Goal: Task Accomplishment & Management: Complete application form

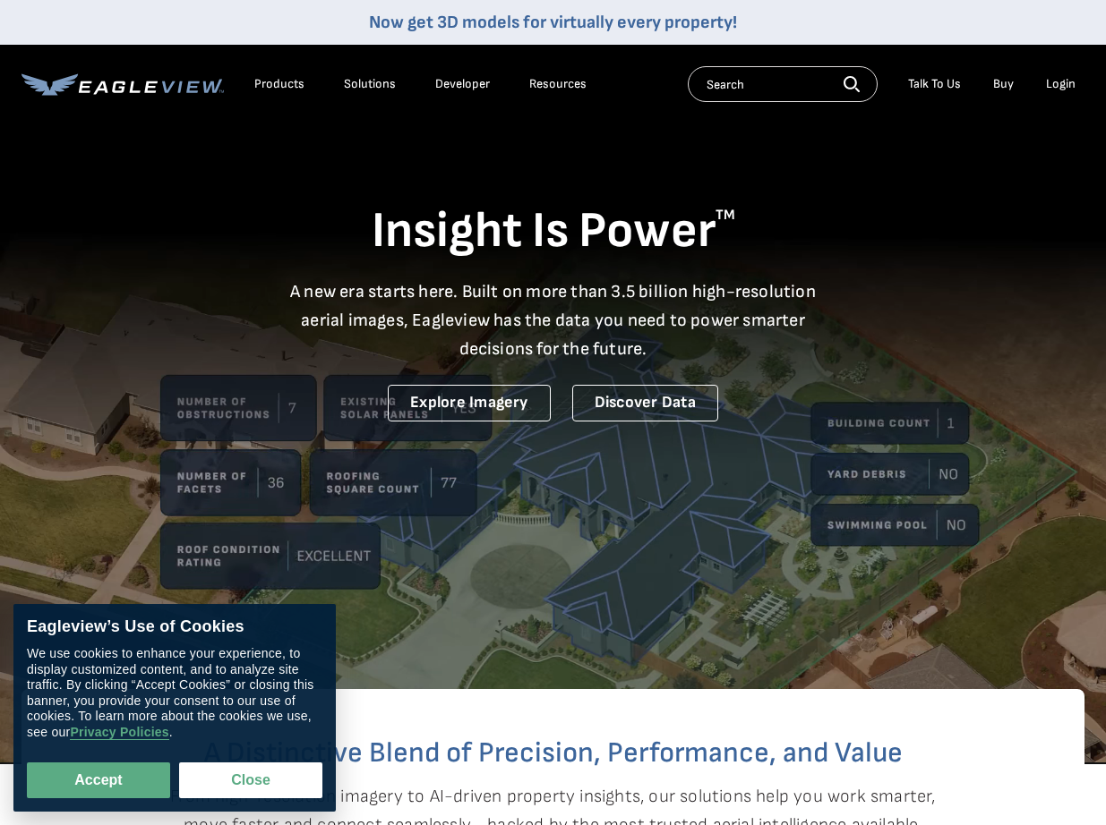
click at [1055, 77] on div "Login" at bounding box center [1061, 84] width 30 height 16
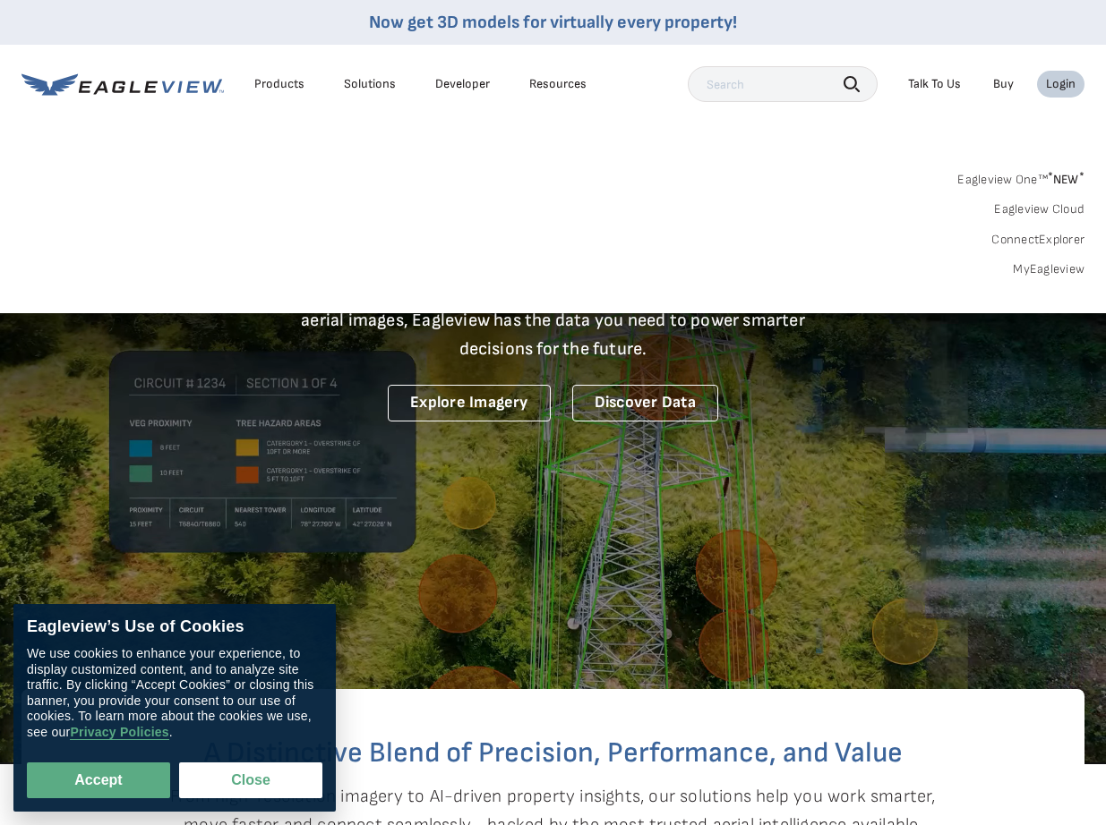
click at [1061, 78] on div "Login" at bounding box center [1061, 84] width 30 height 16
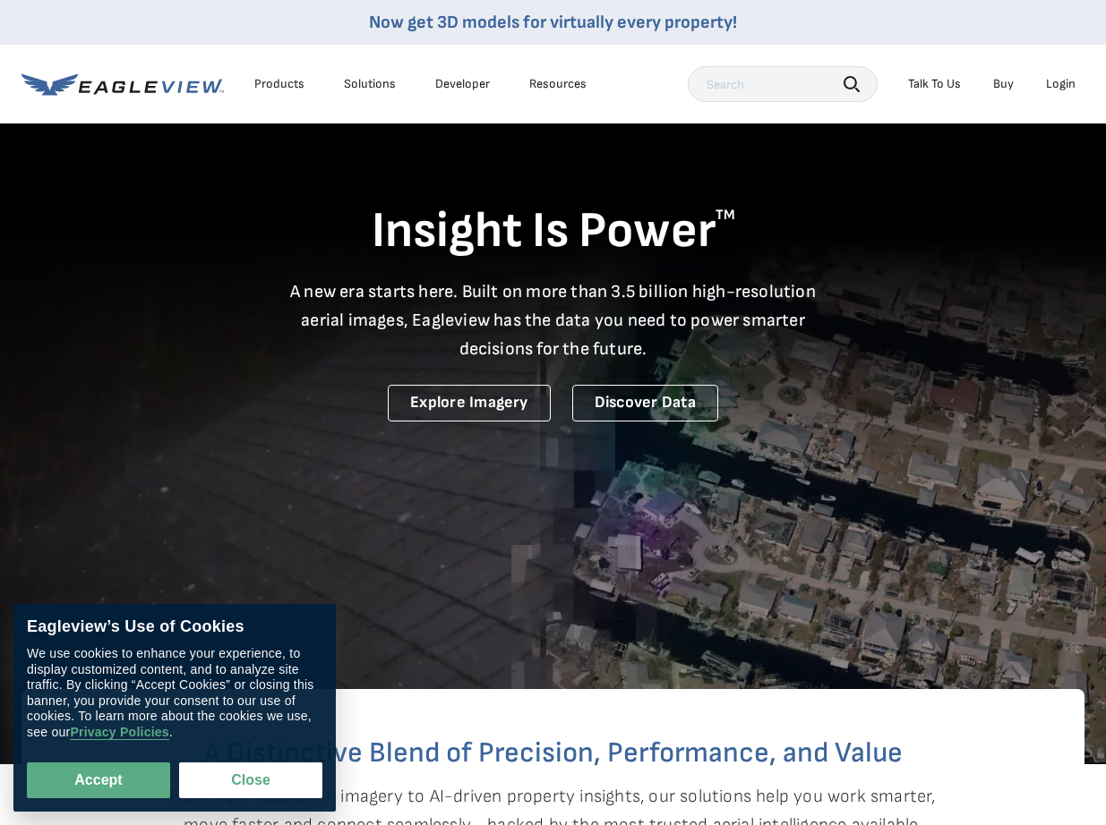
click at [1060, 80] on div "Login" at bounding box center [1061, 84] width 30 height 16
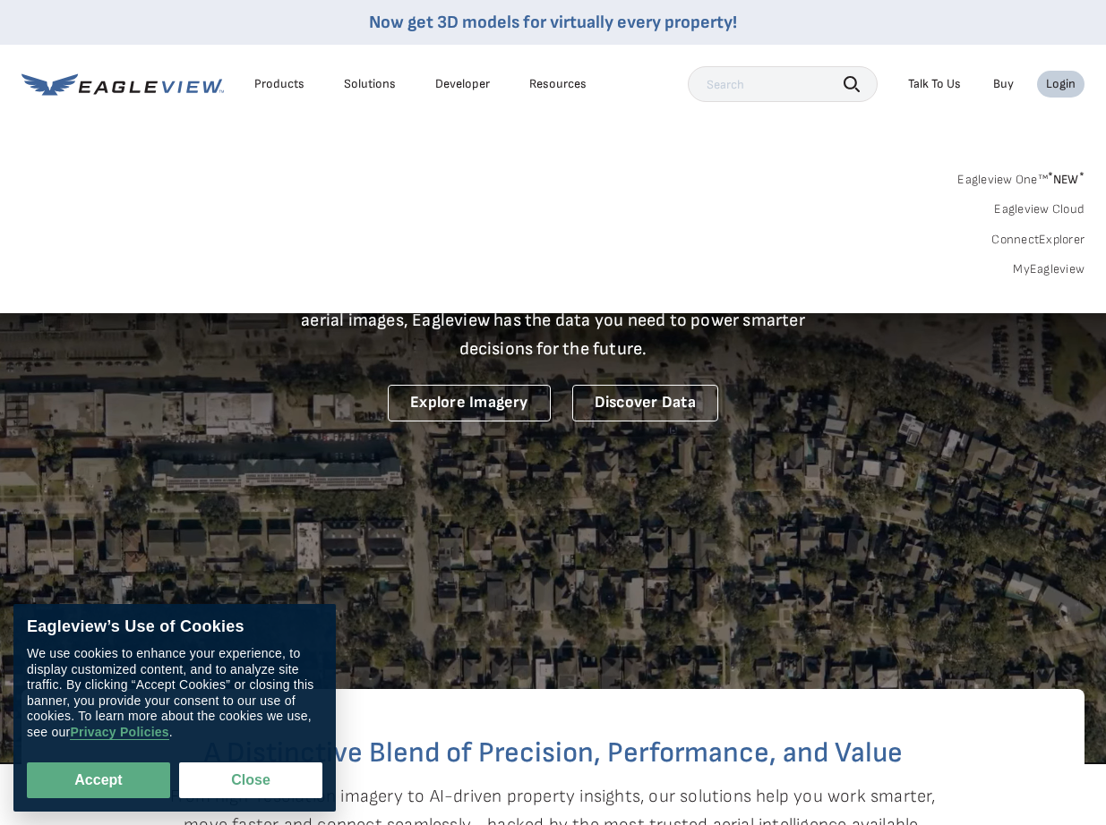
click at [1064, 176] on span "* NEW *" at bounding box center [1065, 179] width 37 height 15
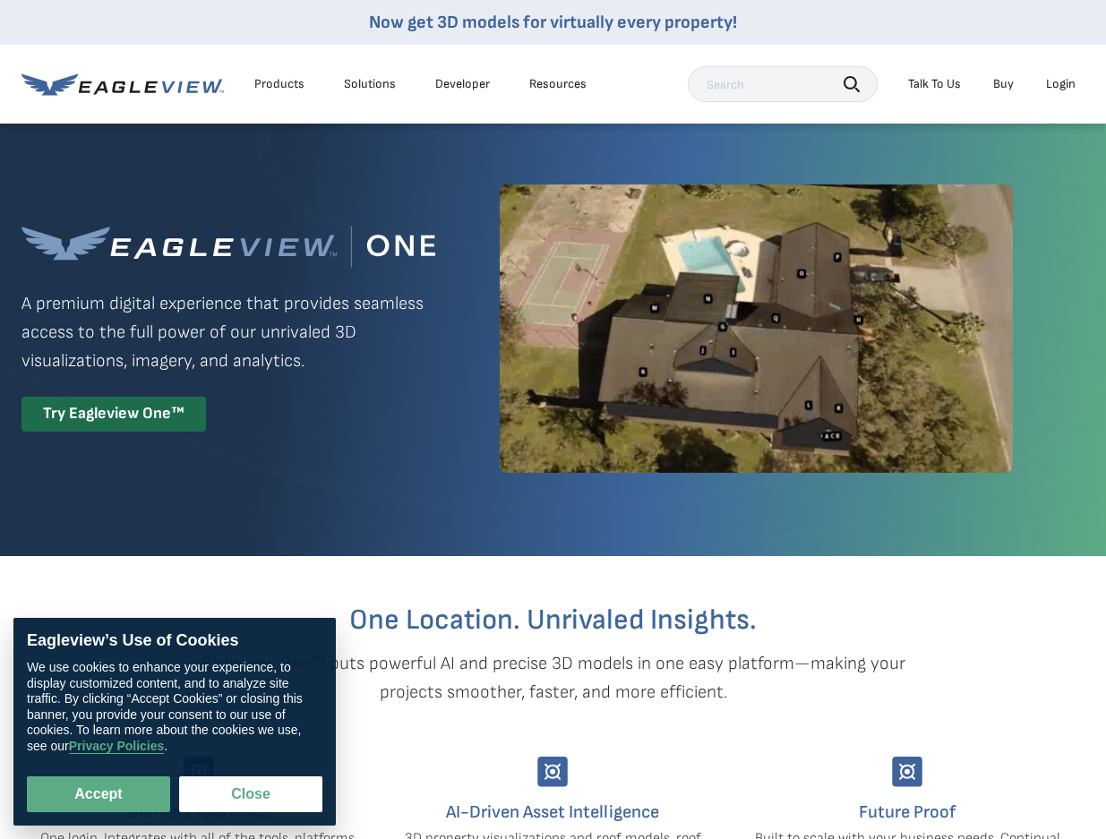
click at [1054, 85] on div "Login" at bounding box center [1061, 84] width 30 height 16
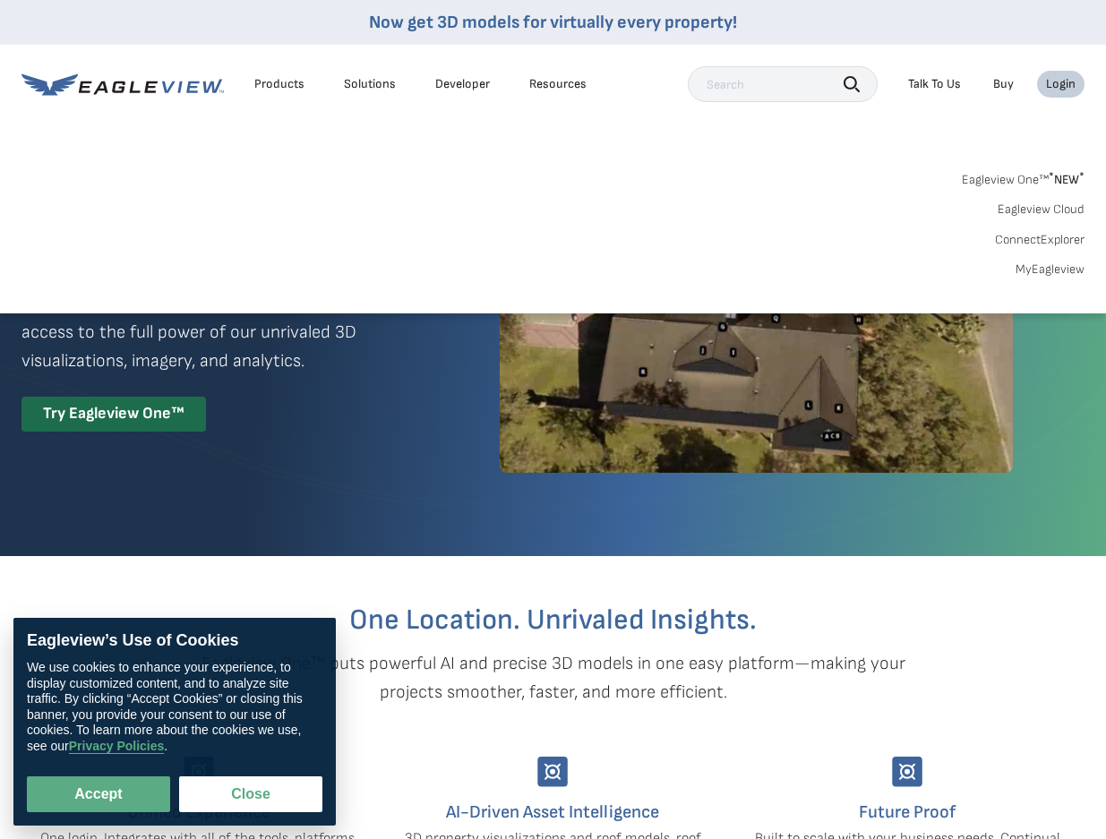
click at [1005, 180] on link "Eagleview One™ * NEW *" at bounding box center [1022, 177] width 123 height 21
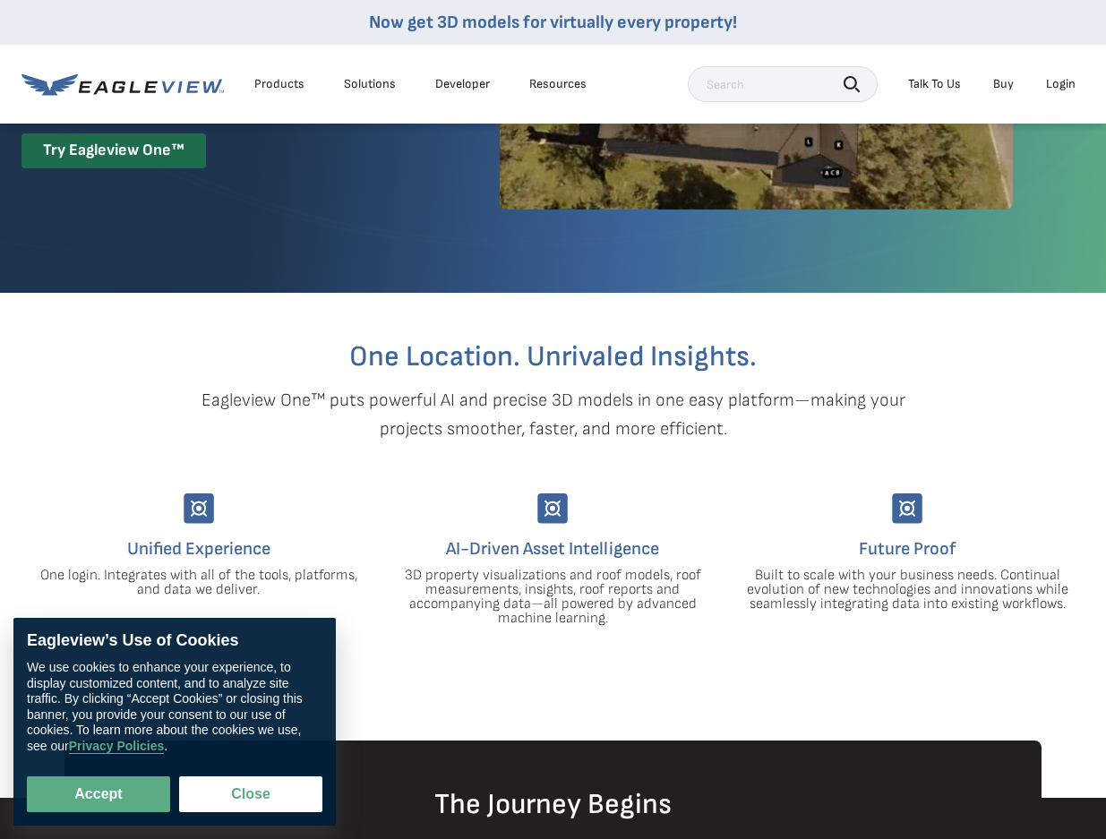
scroll to position [269, 0]
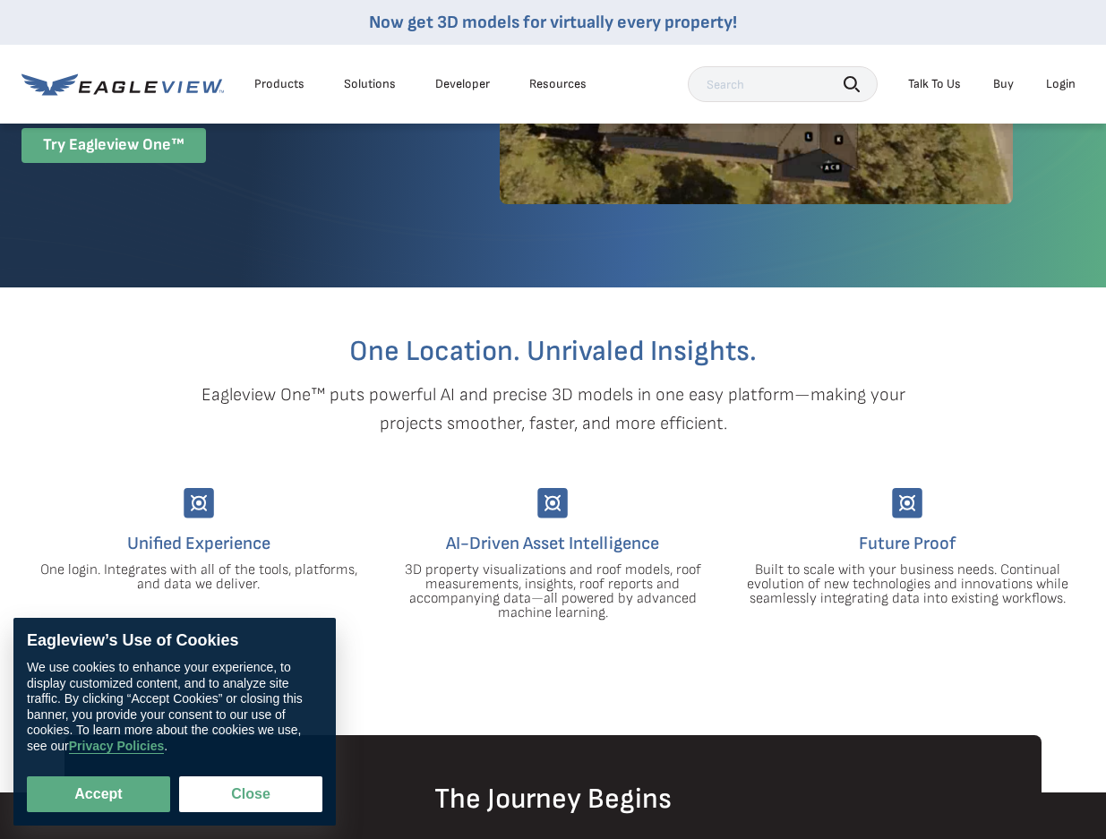
click at [90, 139] on div "Try Eagleview One™" at bounding box center [113, 145] width 184 height 35
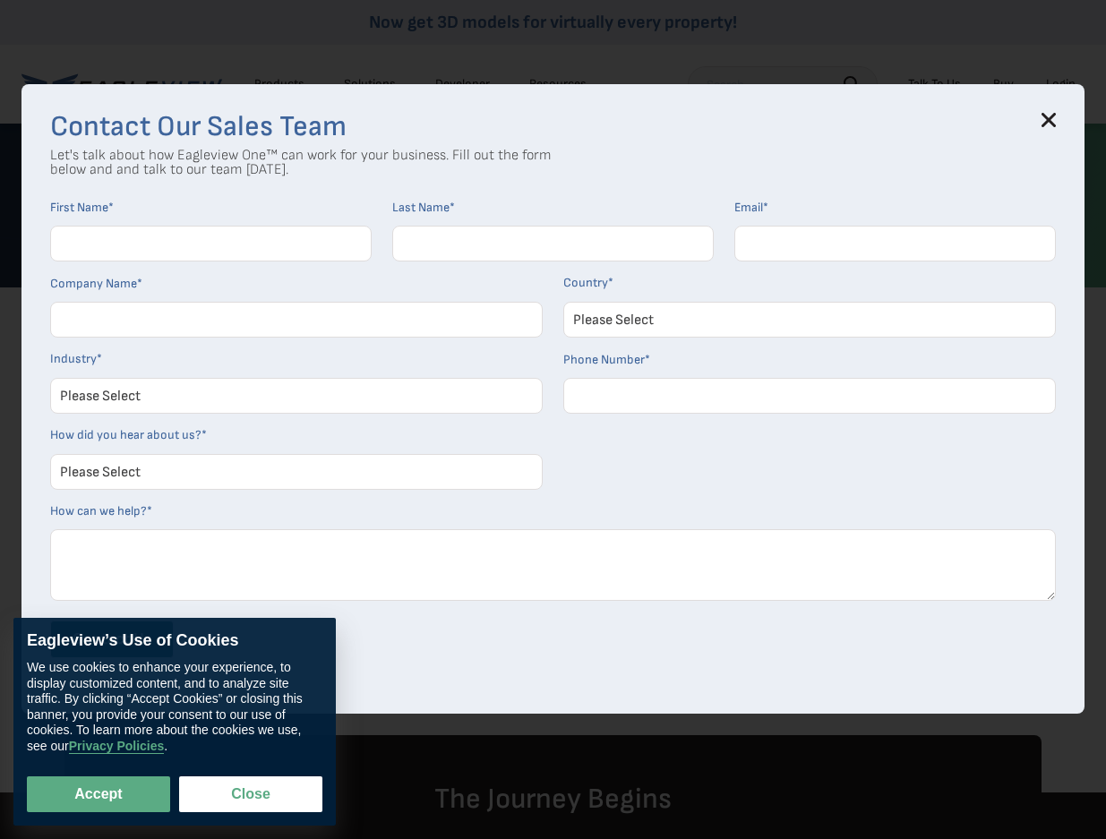
click at [301, 244] on input "First Name *" at bounding box center [210, 244] width 321 height 36
type input "Travis"
click at [427, 229] on input "Last Name *" at bounding box center [552, 244] width 321 height 36
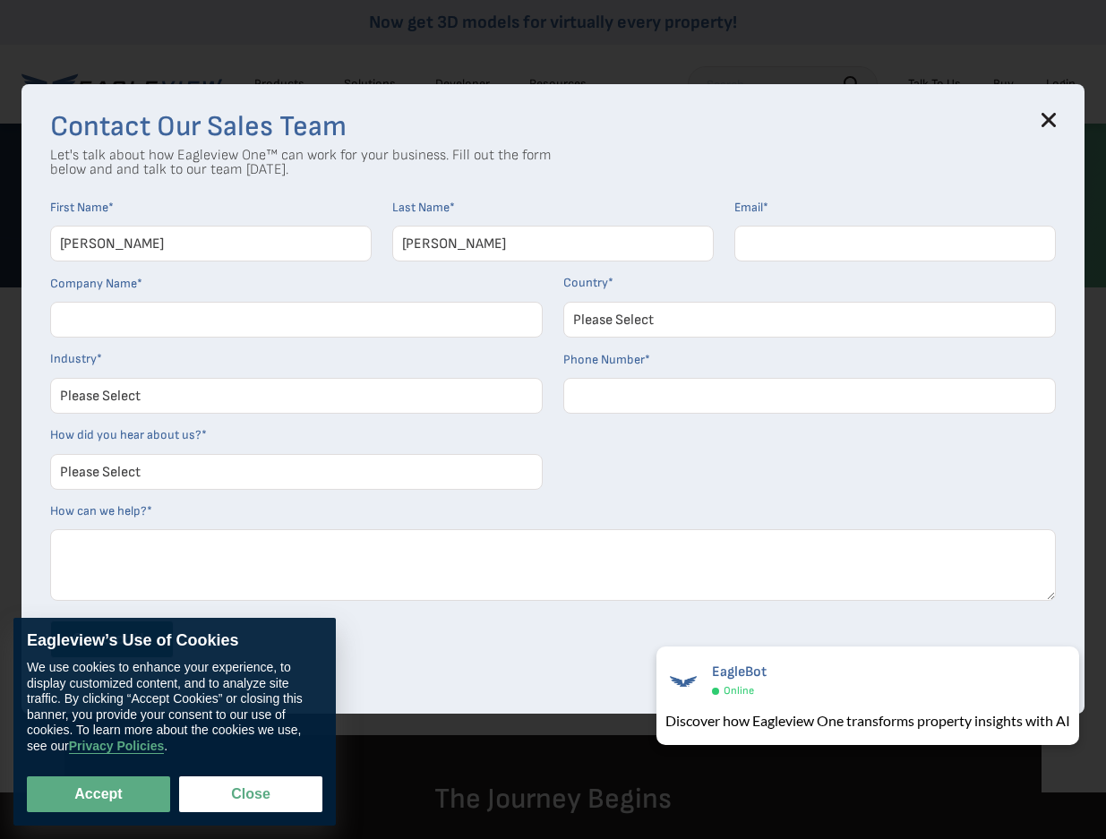
type input "Robertson"
type input "travis@omegabcs.com"
click at [342, 335] on input "Company Name *" at bounding box center [296, 320] width 492 height 36
type input "Omega Building Consultants"
click at [602, 321] on select "Please Select United States Canada Australia India United Kingdom Other Aruba C…" at bounding box center [809, 320] width 492 height 36
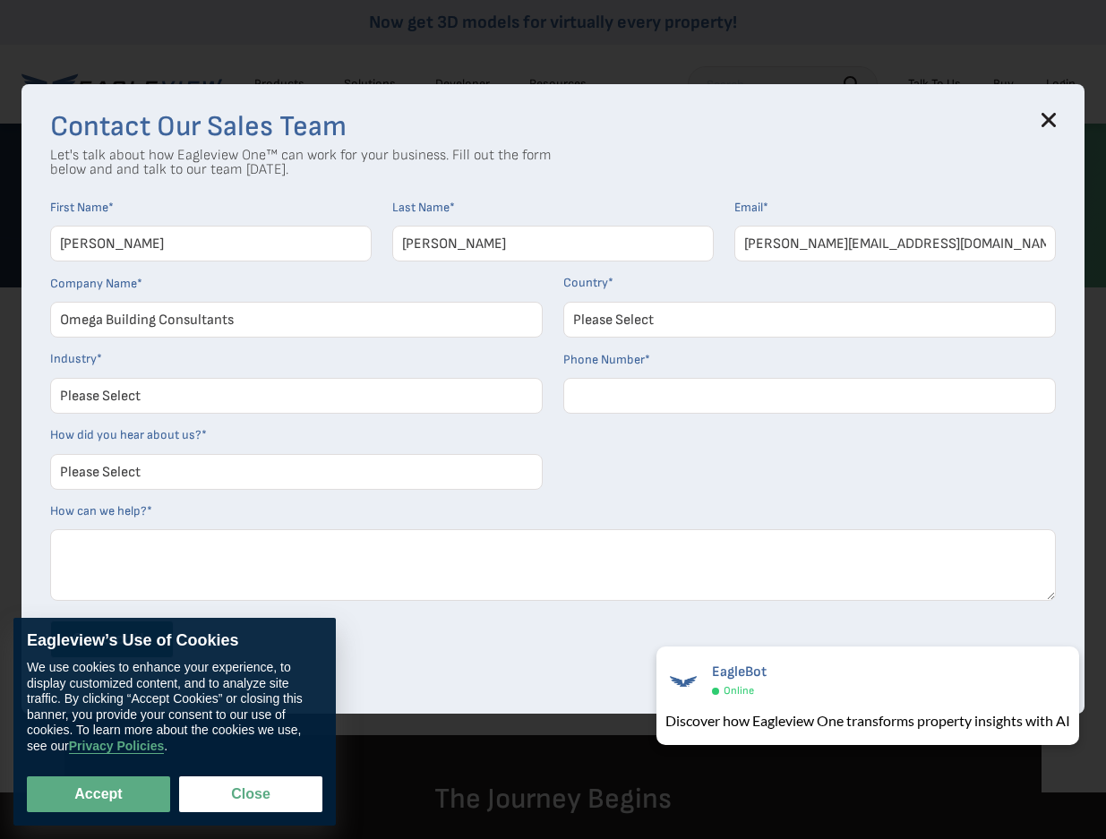
select select "[GEOGRAPHIC_DATA]"
click at [569, 302] on select "Please Select United States Canada Australia India United Kingdom Other Aruba C…" at bounding box center [809, 320] width 492 height 36
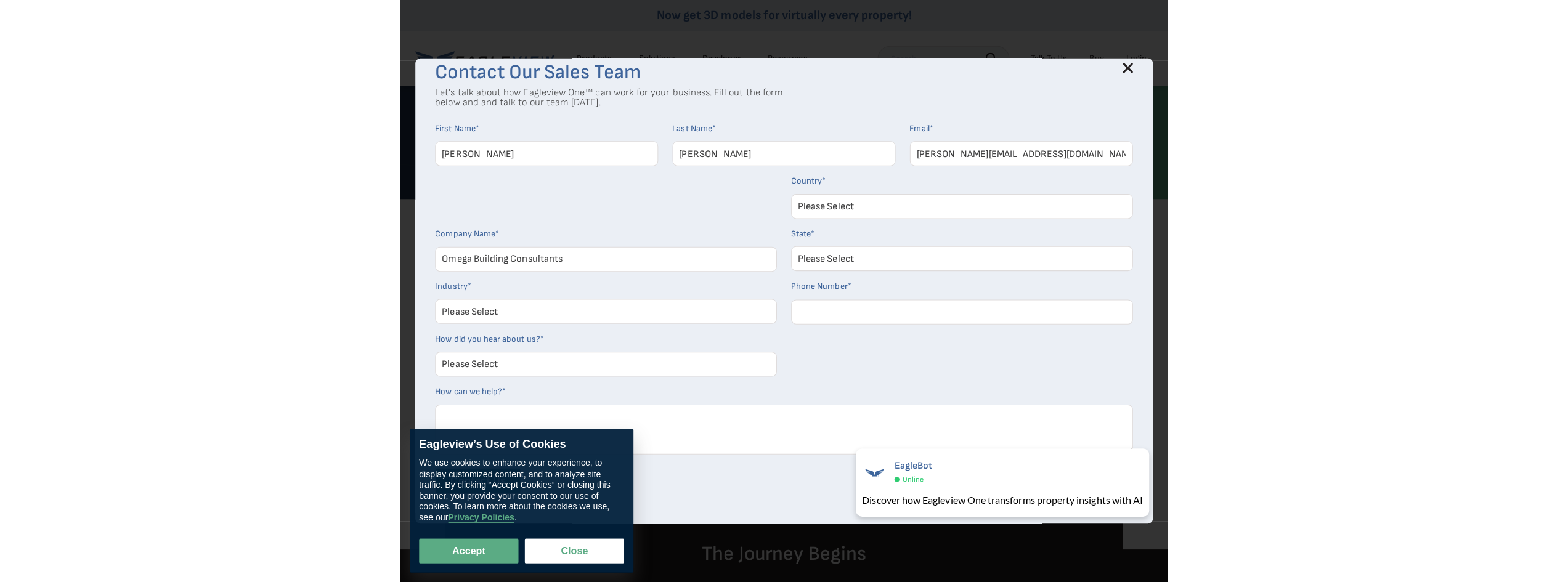
scroll to position [23, 0]
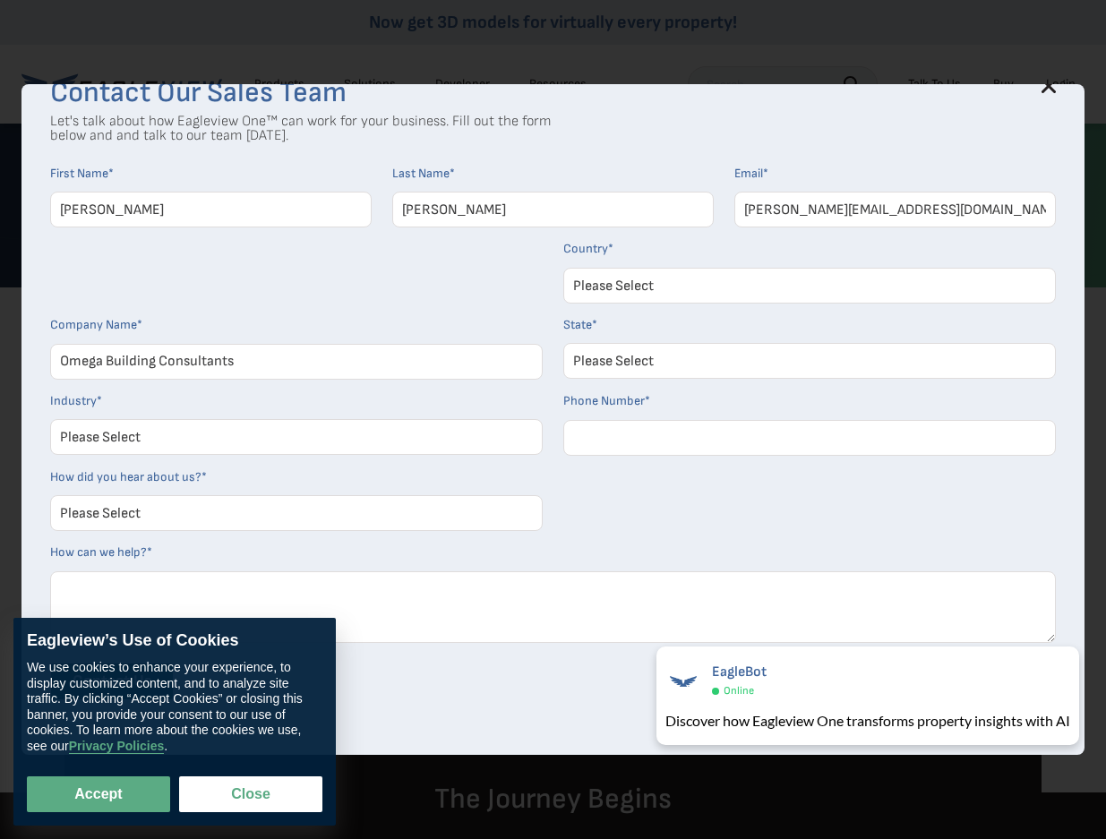
click at [676, 357] on select "Please Select Alabama Alaska Alberta Arizona Arkansas British Columbia Californ…" at bounding box center [809, 361] width 492 height 36
select select "Tennessee"
click at [569, 343] on select "Please Select Alabama Alaska Alberta Arizona Arkansas British Columbia Californ…" at bounding box center [809, 361] width 492 height 36
click at [146, 442] on select "Please Select Architects & Engineering Construction Electric/Gas Utilities Gove…" at bounding box center [296, 437] width 492 height 36
select select "Insurance"
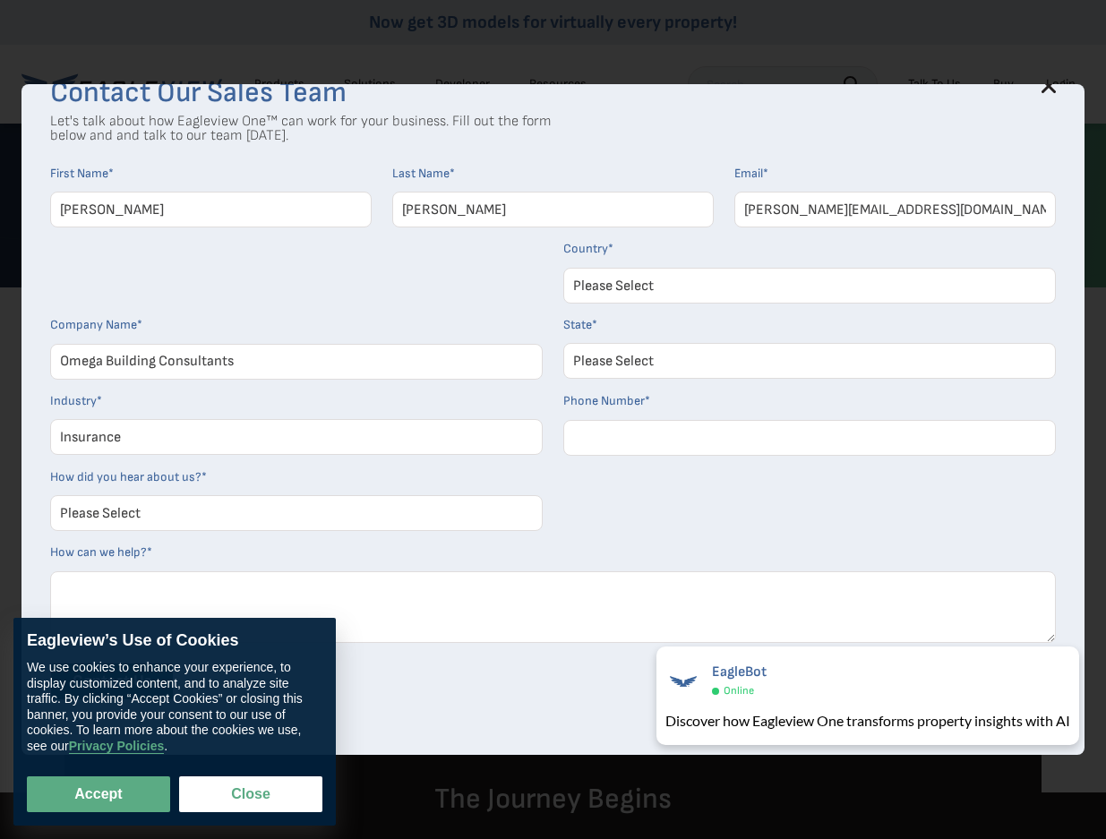
click at [50, 419] on select "Please Select Architects & Engineering Construction Electric/Gas Utilities Gove…" at bounding box center [296, 437] width 492 height 36
click at [639, 429] on input "Phone Number *" at bounding box center [809, 438] width 492 height 36
type input "7312251981"
click at [236, 507] on select "Please Select Search Engine Social Media Word of Mouth Podcast Online Advertise…" at bounding box center [296, 513] width 492 height 36
click at [750, 525] on form "First Name * Travis Last Name * Robertson Email * travis@omegabcs.com Company N…" at bounding box center [552, 440] width 1005 height 548
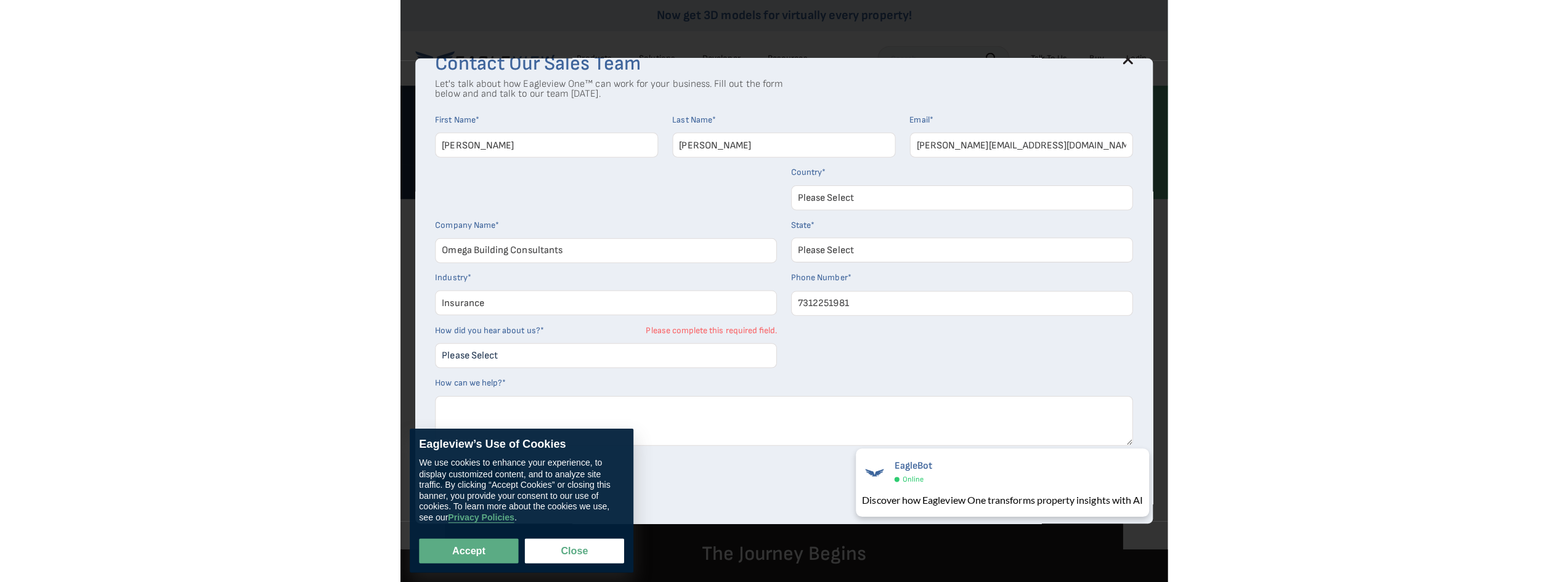
scroll to position [20, 0]
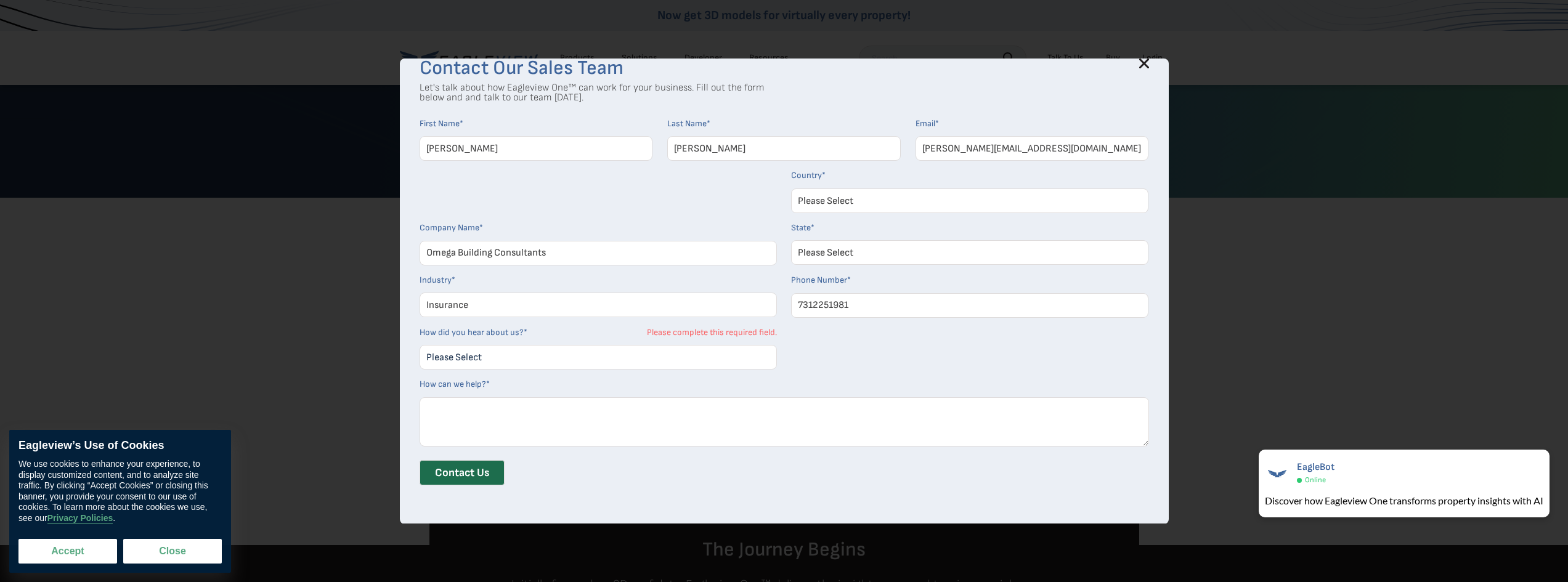
click at [78, 555] on button "Accept" at bounding box center [67, 551] width 98 height 25
checkbox input "true"
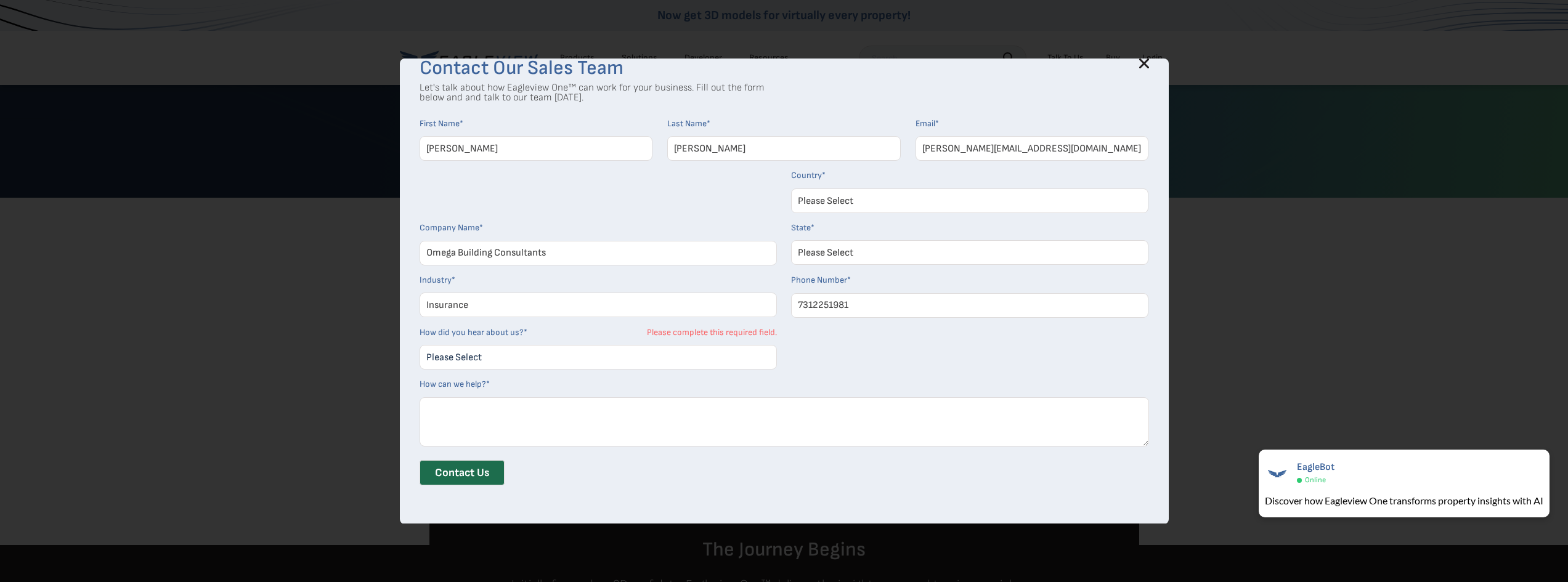
click at [603, 363] on select "Please Select Search Engine Social Media Word of Mouth Podcast Online Advertise…" at bounding box center [598, 357] width 357 height 25
select select "Search Engine"
click at [424, 345] on select "Please Select Search Engine Social Media Word of Mouth Podcast Online Advertise…" at bounding box center [598, 357] width 357 height 25
click at [761, 62] on icon at bounding box center [1144, 63] width 8 height 8
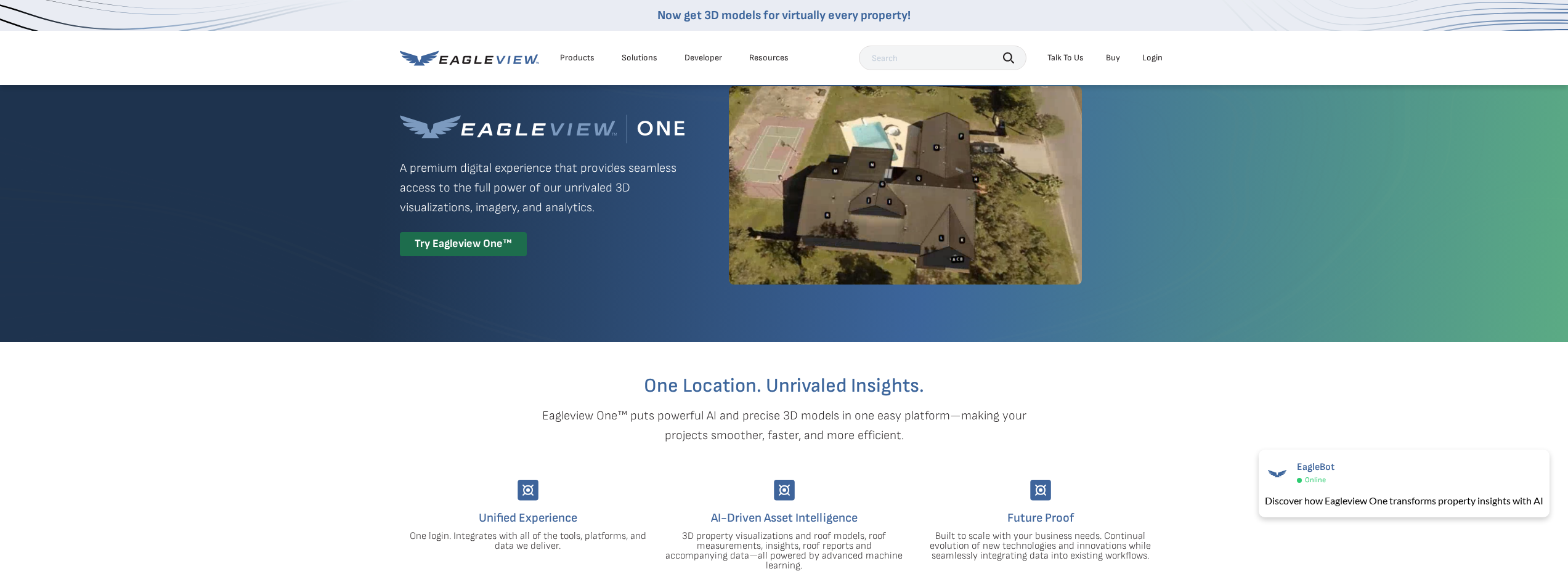
scroll to position [0, 0]
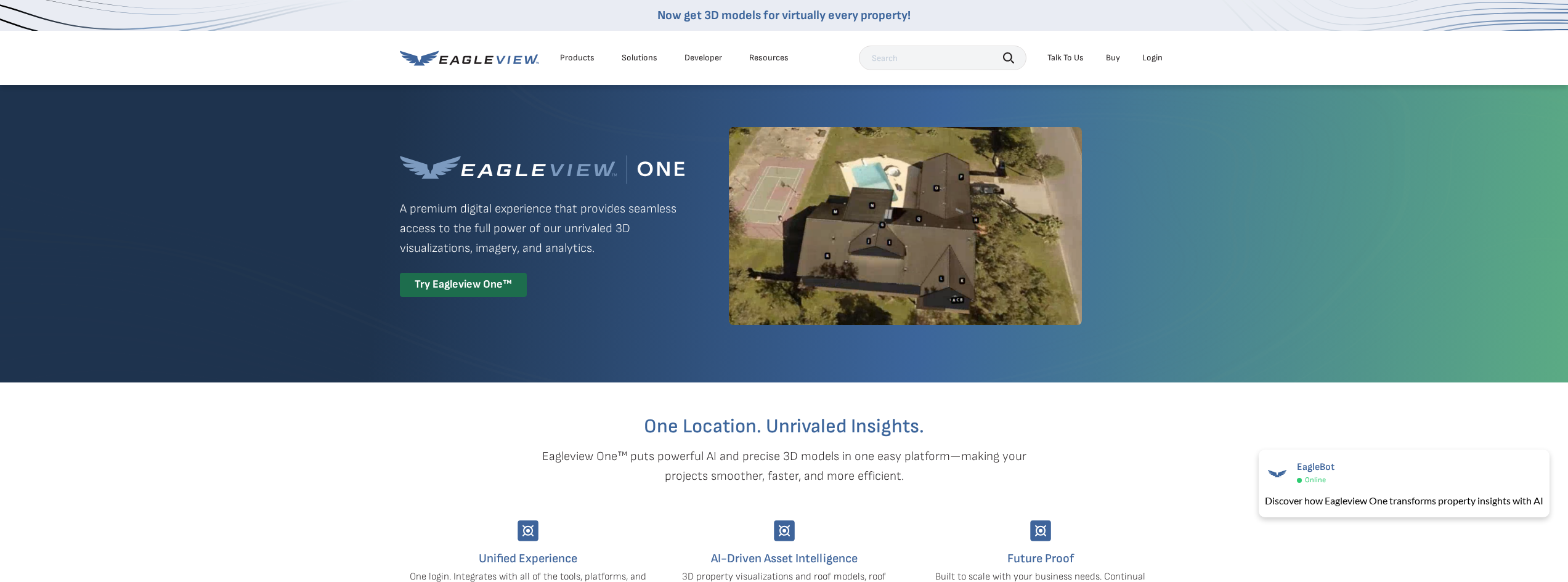
click at [761, 57] on div "Login" at bounding box center [1153, 58] width 21 height 11
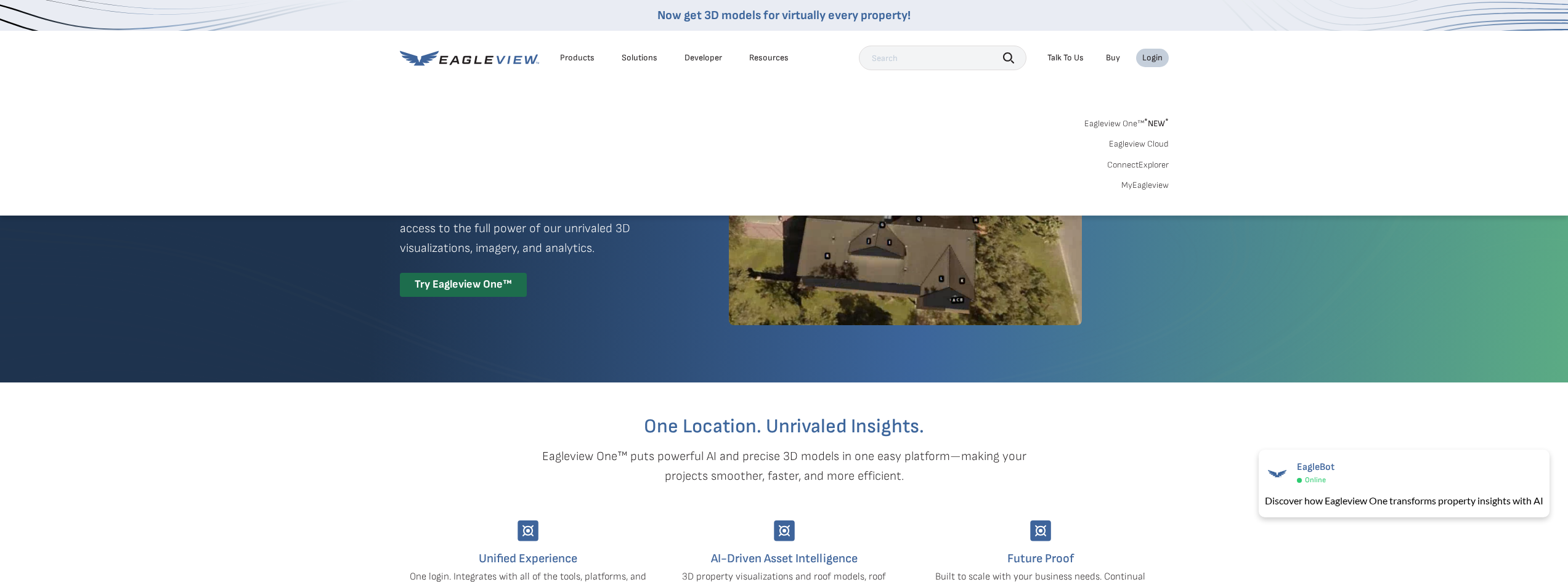
click at [761, 122] on link "Eagleview One™ * NEW *" at bounding box center [1127, 122] width 85 height 14
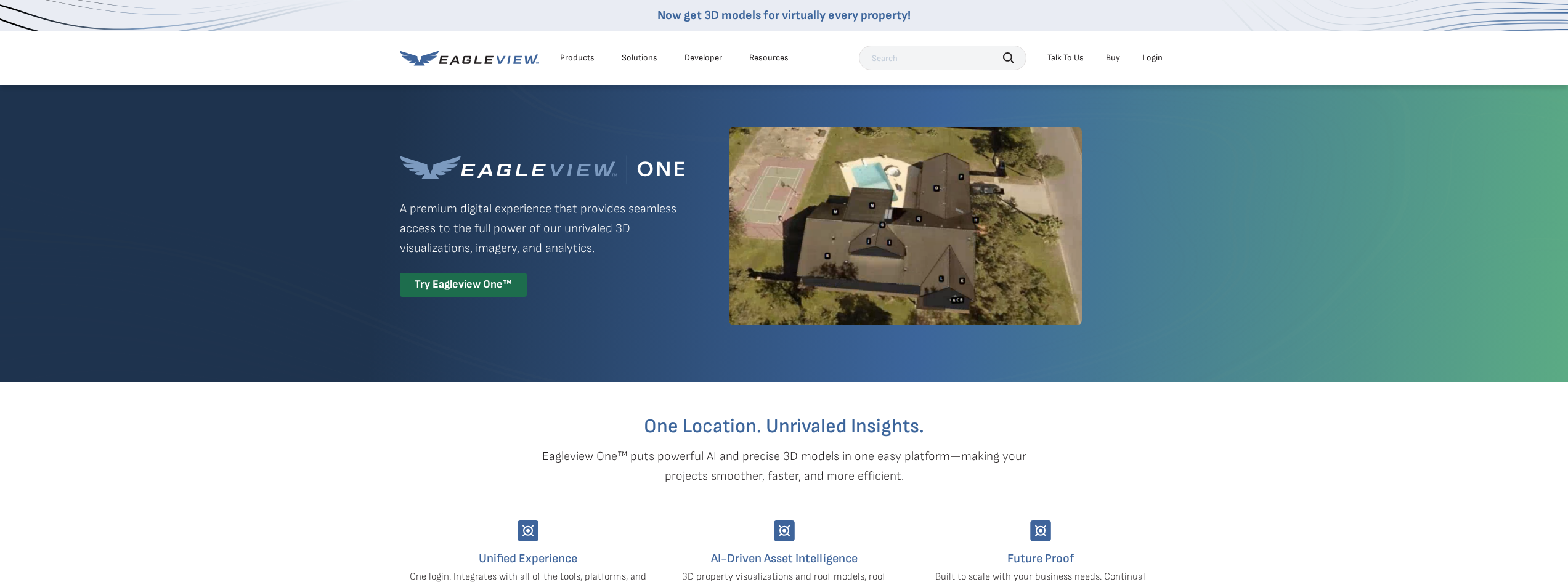
click at [579, 58] on div "Products" at bounding box center [578, 58] width 34 height 11
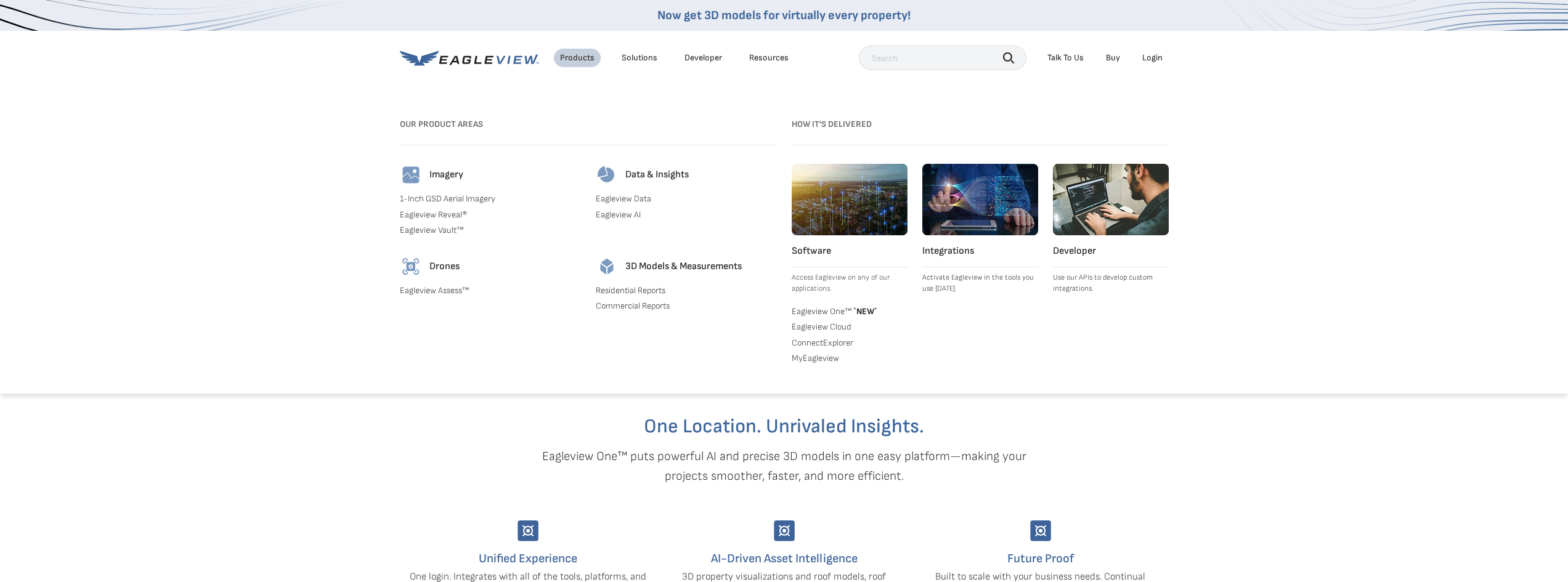
click at [418, 181] on img at bounding box center [411, 175] width 22 height 22
click at [432, 174] on h4 "Imagery" at bounding box center [446, 175] width 34 height 12
click at [433, 173] on h4 "Imagery" at bounding box center [446, 175] width 34 height 12
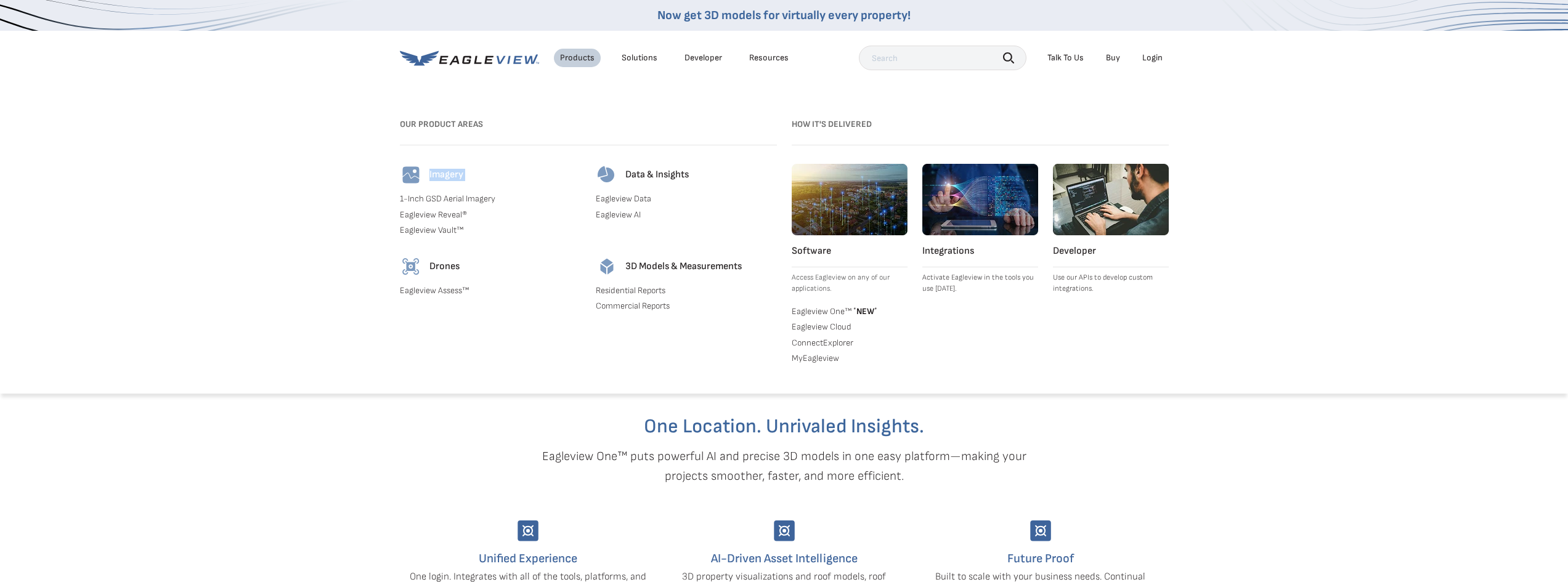
click at [433, 173] on h4 "Imagery" at bounding box center [446, 175] width 34 height 12
click at [586, 54] on div "Products" at bounding box center [578, 58] width 34 height 11
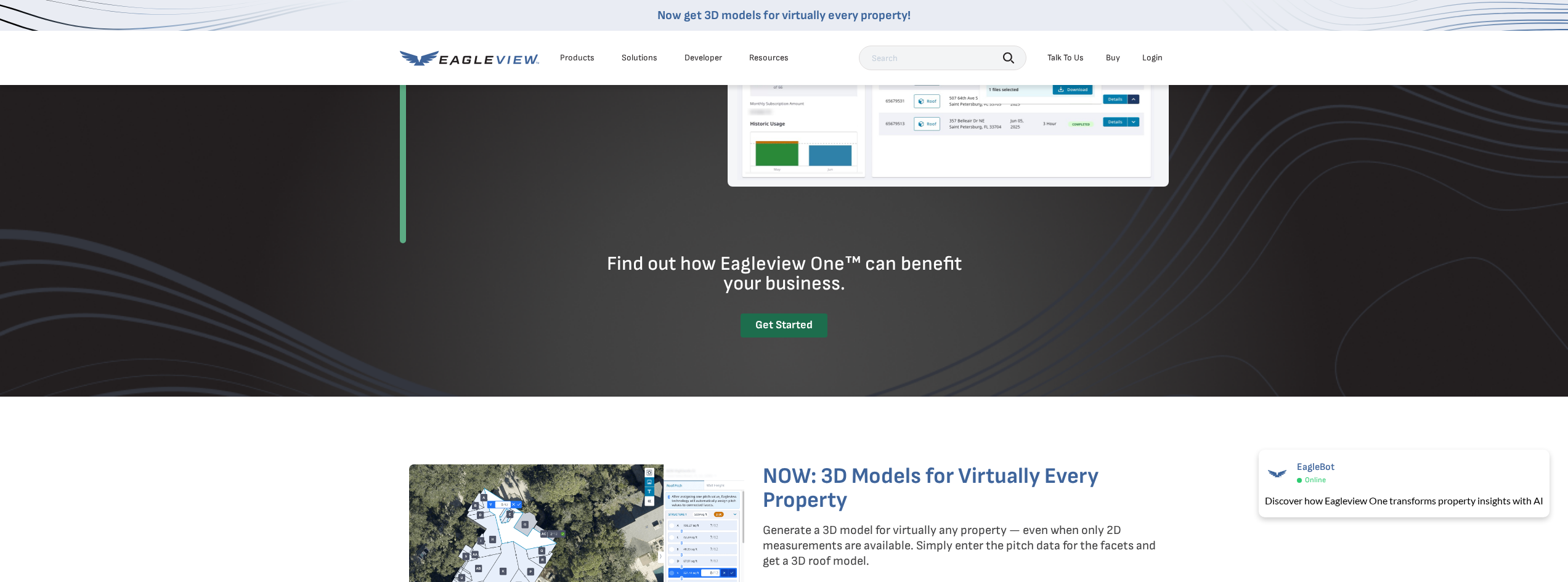
scroll to position [1663, 0]
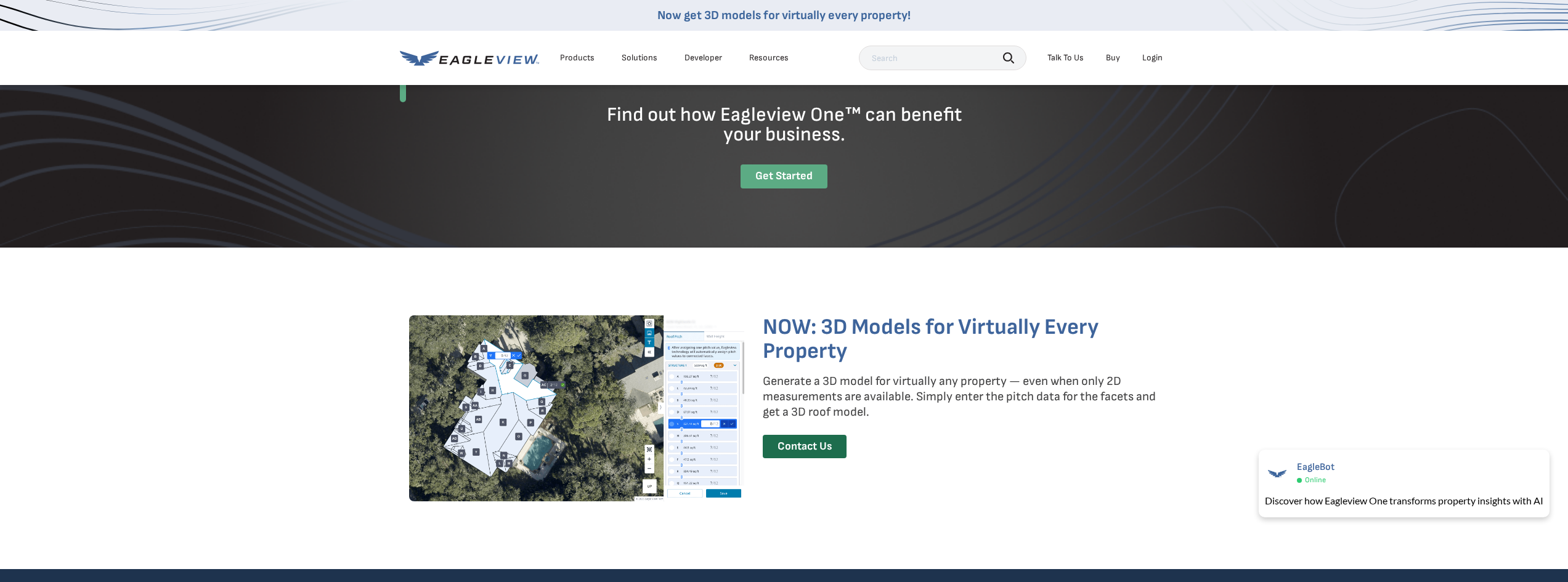
click at [779, 172] on div "Get Started" at bounding box center [784, 176] width 87 height 24
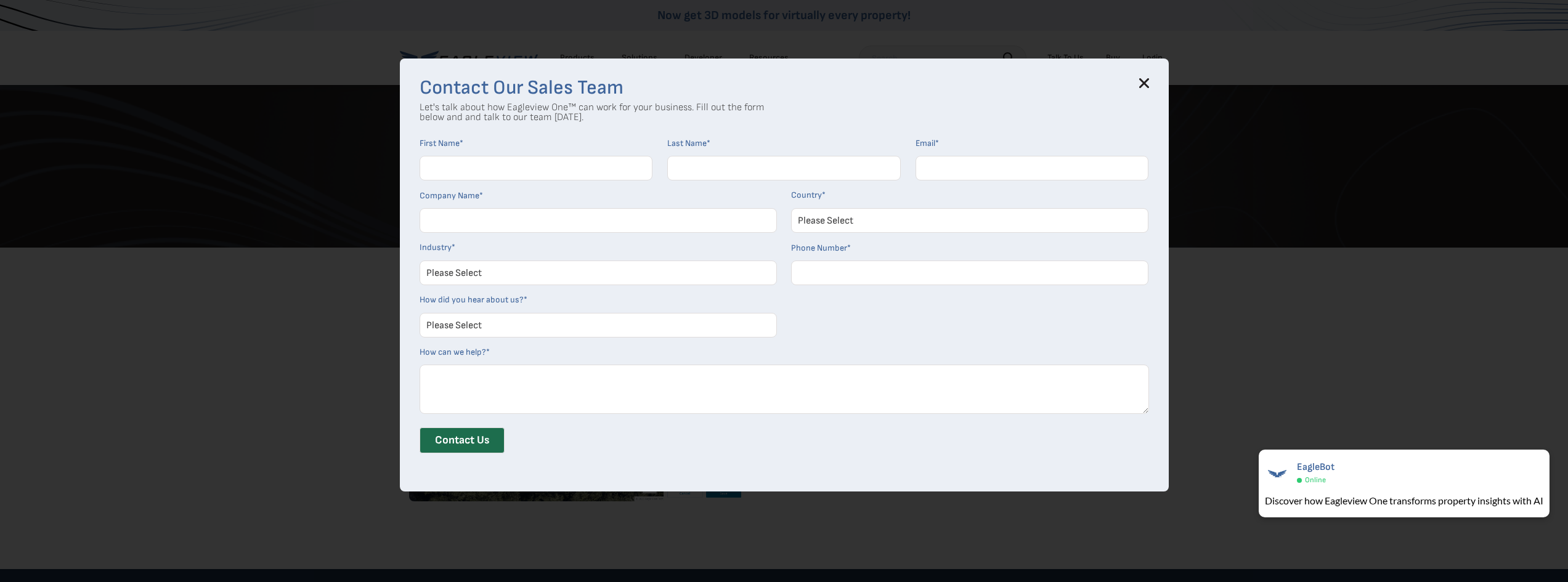
click at [566, 166] on input "First Name *" at bounding box center [536, 168] width 233 height 25
type input "Travis"
click at [703, 167] on input "Last Name *" at bounding box center [783, 168] width 233 height 25
type input "Robertson"
click at [995, 167] on input "Email *" at bounding box center [1032, 168] width 233 height 25
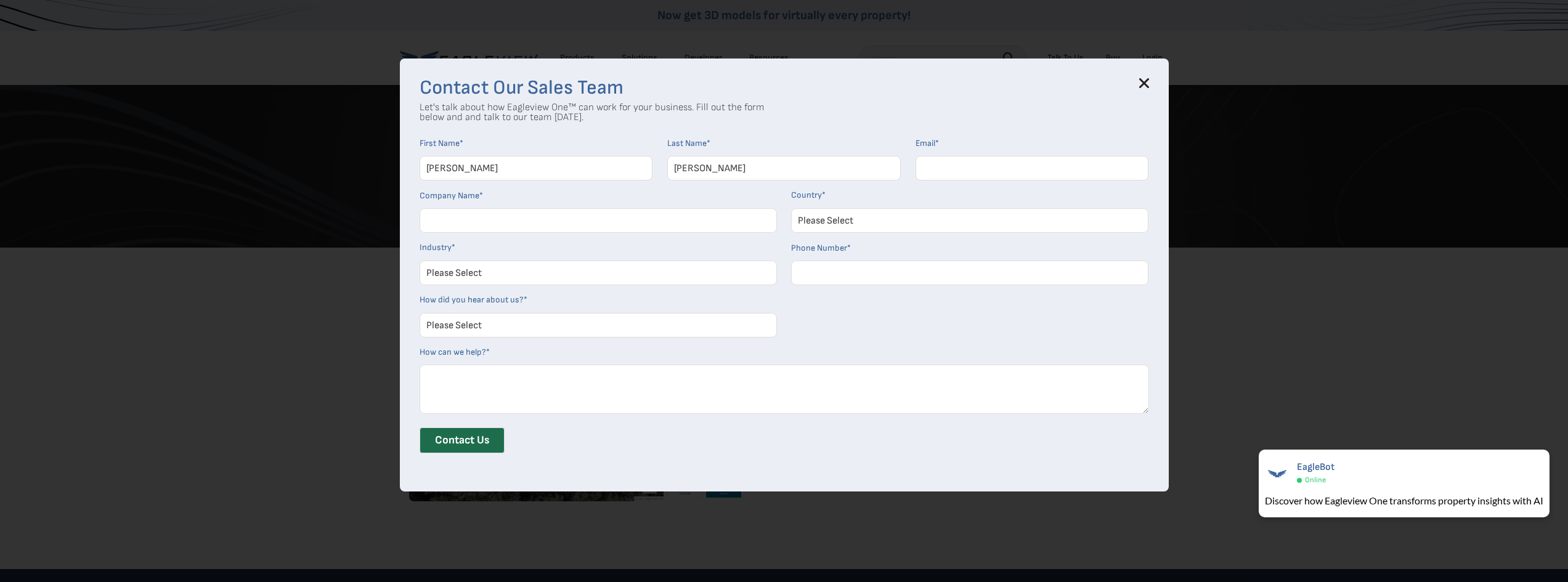
type input "travis@omegabcs.com"
click at [557, 213] on input "Company Name *" at bounding box center [598, 221] width 357 height 25
type input "Omega Building Consultants"
click at [896, 209] on select "Please Select United States Canada Australia India United Kingdom Other Aruba C…" at bounding box center [969, 221] width 357 height 25
select select "[GEOGRAPHIC_DATA]"
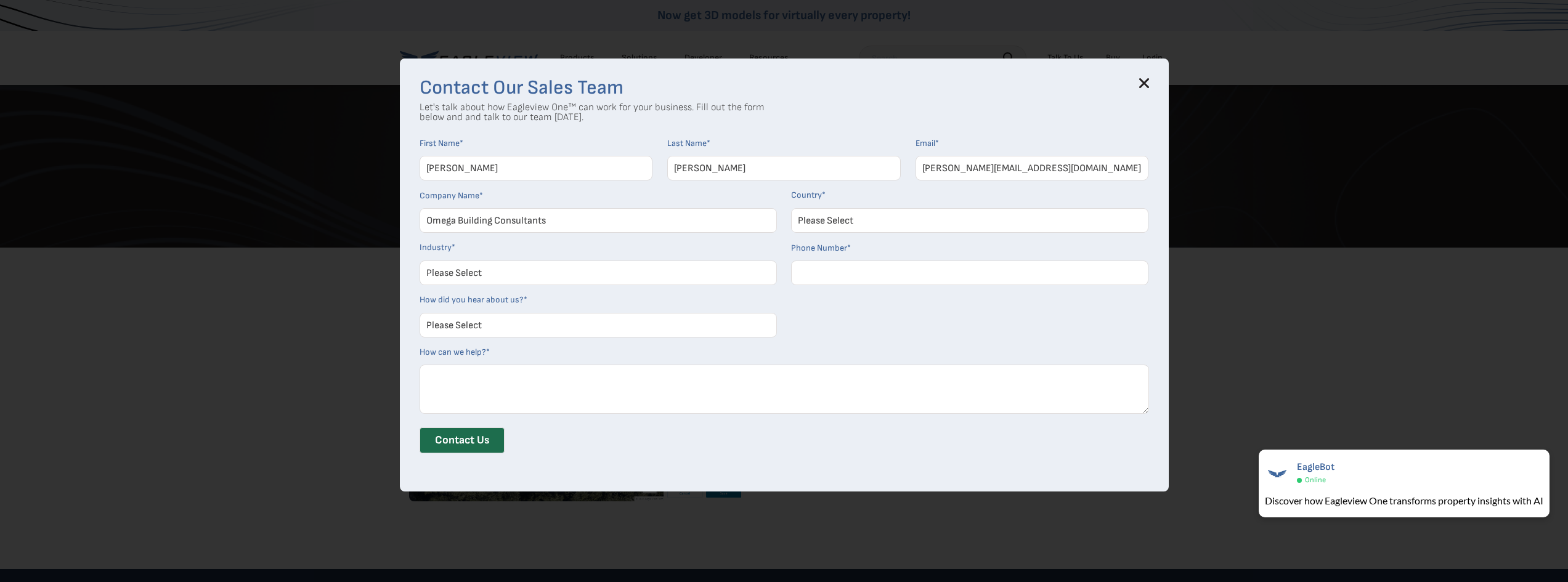
click at [796, 208] on select "Please Select United States Canada Australia India United Kingdom Other Aruba C…" at bounding box center [969, 221] width 357 height 25
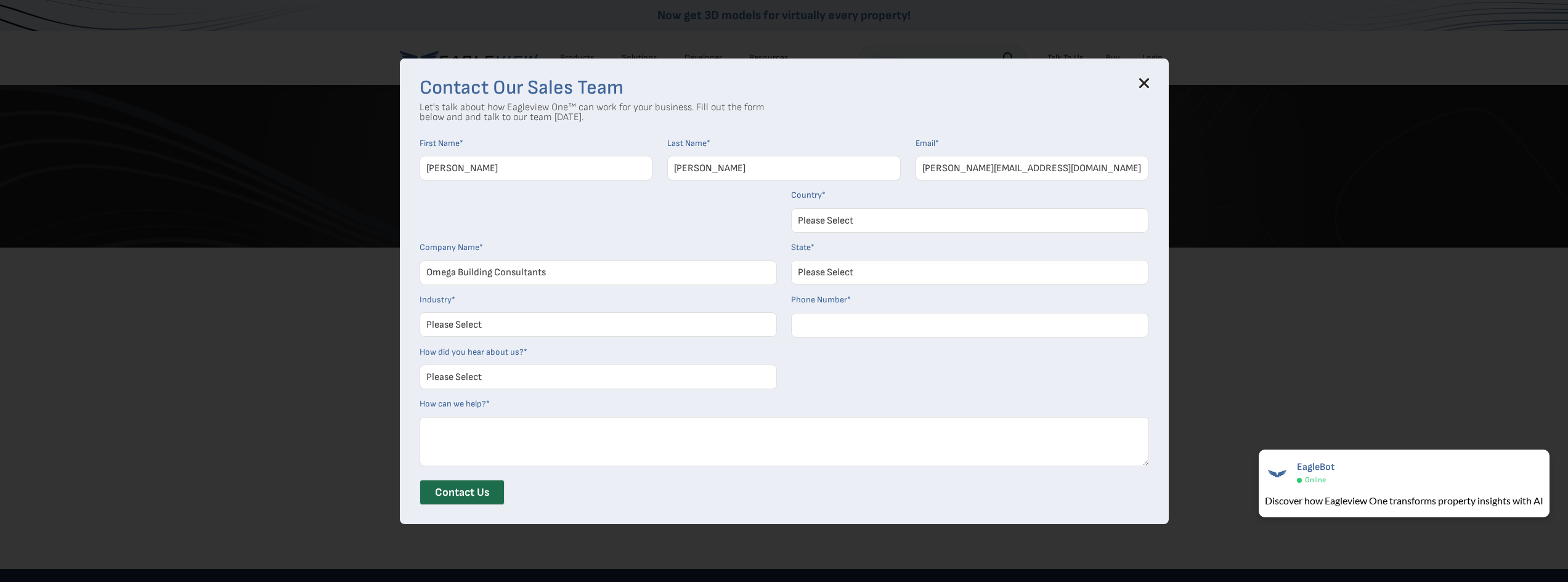
click at [904, 267] on select "Please Select Alabama Alaska Alberta Arizona Arkansas British Columbia Californ…" at bounding box center [969, 272] width 357 height 25
select select "Tennessee"
click at [796, 260] on select "Please Select Alabama Alaska Alberta Arizona Arkansas British Columbia Californ…" at bounding box center [969, 272] width 357 height 25
click at [489, 328] on select "Please Select Architects & Engineering Construction Electric/Gas Utilities Gove…" at bounding box center [598, 325] width 357 height 25
select select "Insurance"
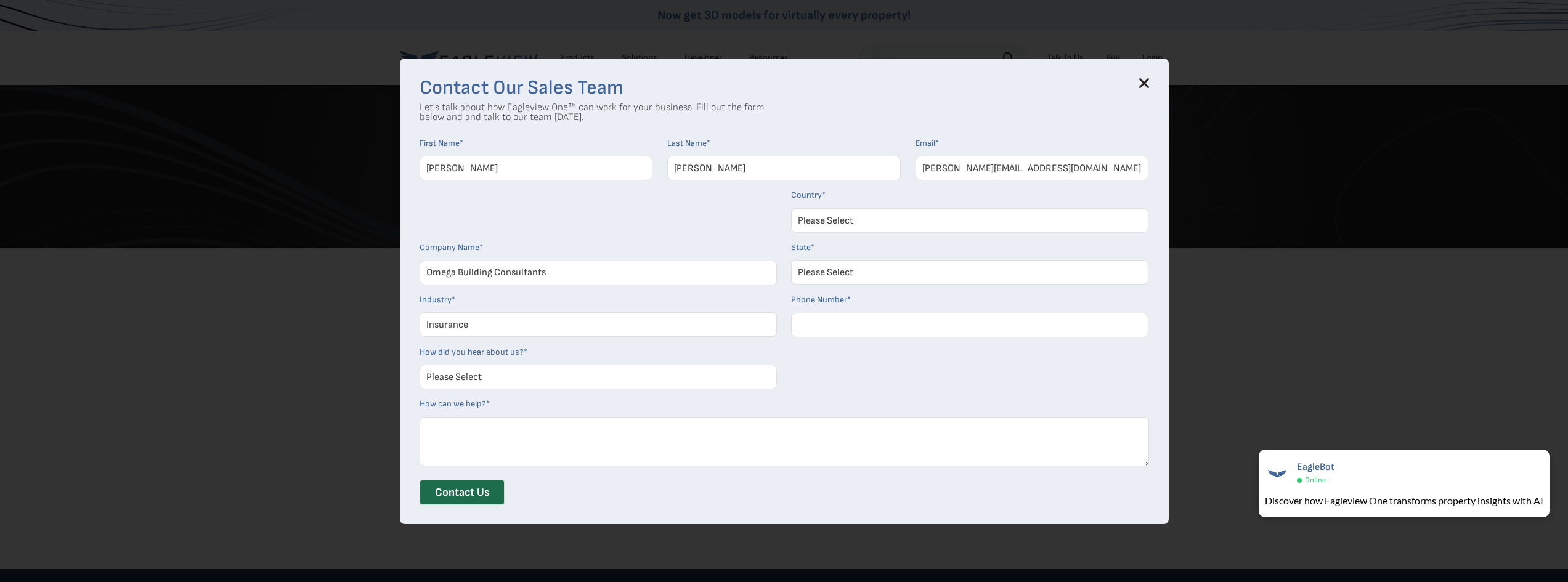
click at [424, 312] on select "Please Select Architects & Engineering Construction Electric/Gas Utilities Gove…" at bounding box center [598, 325] width 357 height 25
click at [914, 322] on input "Phone Number *" at bounding box center [969, 325] width 357 height 25
type input "7312251981"
click at [590, 369] on select "Please Select Search Engine Social Media Word of Mouth Podcast Online Advertise…" at bounding box center [598, 377] width 357 height 25
select select "Search Engine"
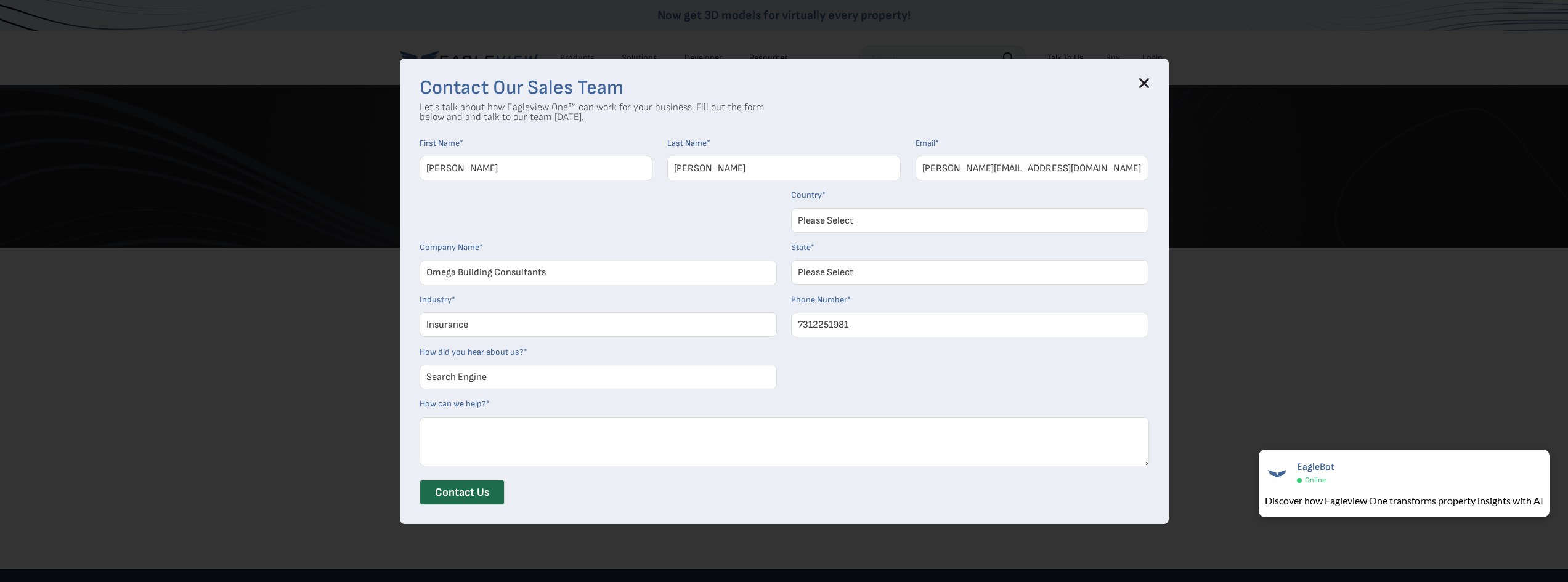
click at [424, 365] on select "Please Select Search Engine Social Media Word of Mouth Podcast Online Advertise…" at bounding box center [598, 377] width 357 height 25
click at [498, 421] on textarea "How can we help? *" at bounding box center [785, 442] width 730 height 50
type textarea "need a roof measurement"
click at [489, 491] on input "Contact Us" at bounding box center [463, 493] width 85 height 26
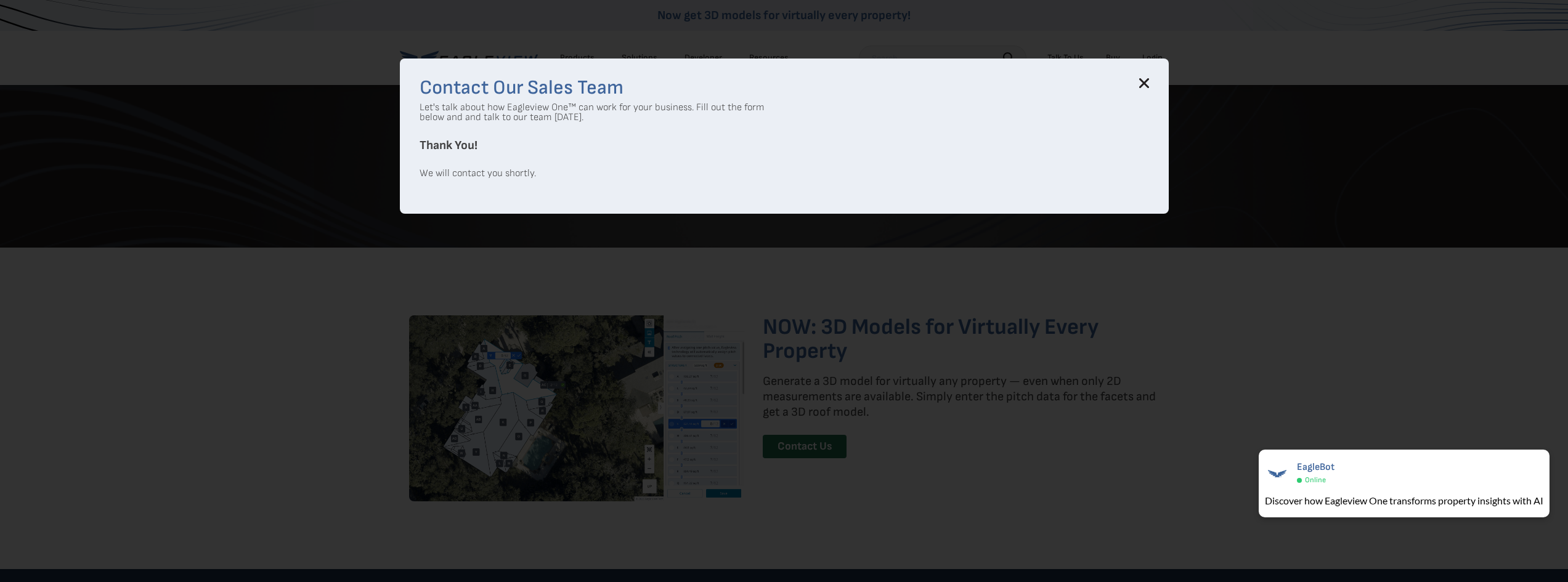
click at [1123, 390] on div "Contact Our Sales Team Let's talk about how Eagleview One™ can work for your bu…" at bounding box center [784, 291] width 1568 height 582
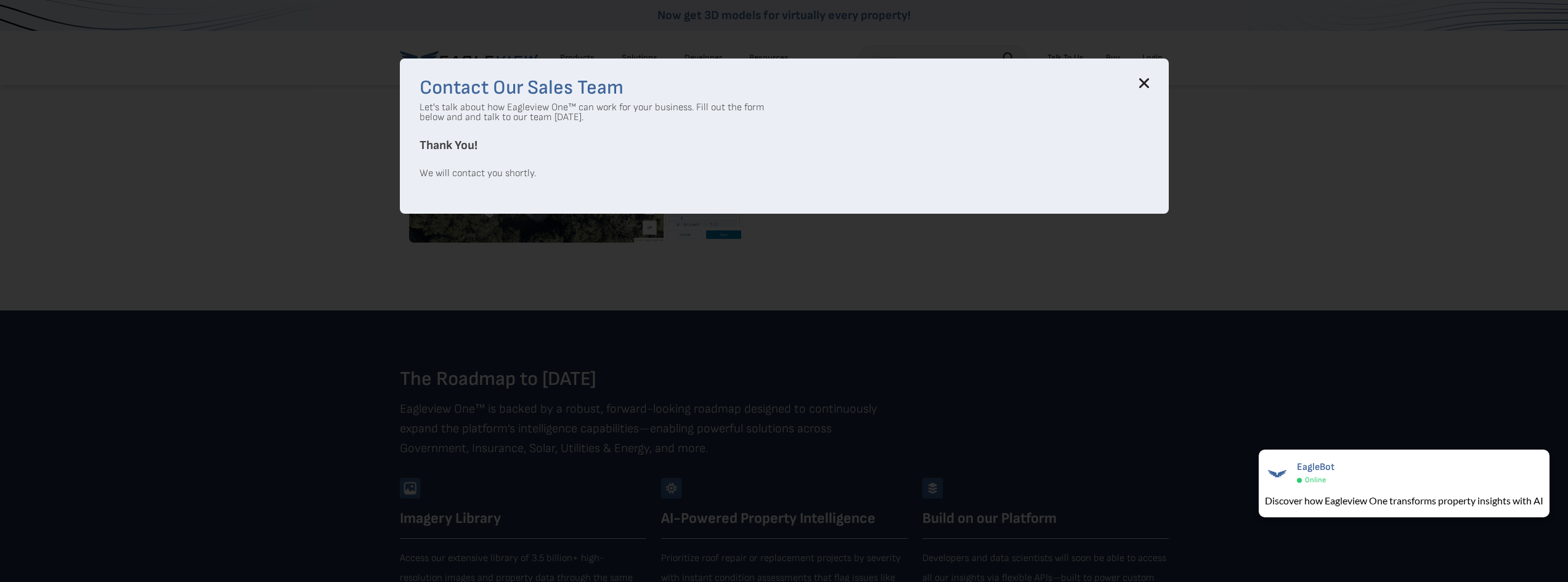
scroll to position [2217, 0]
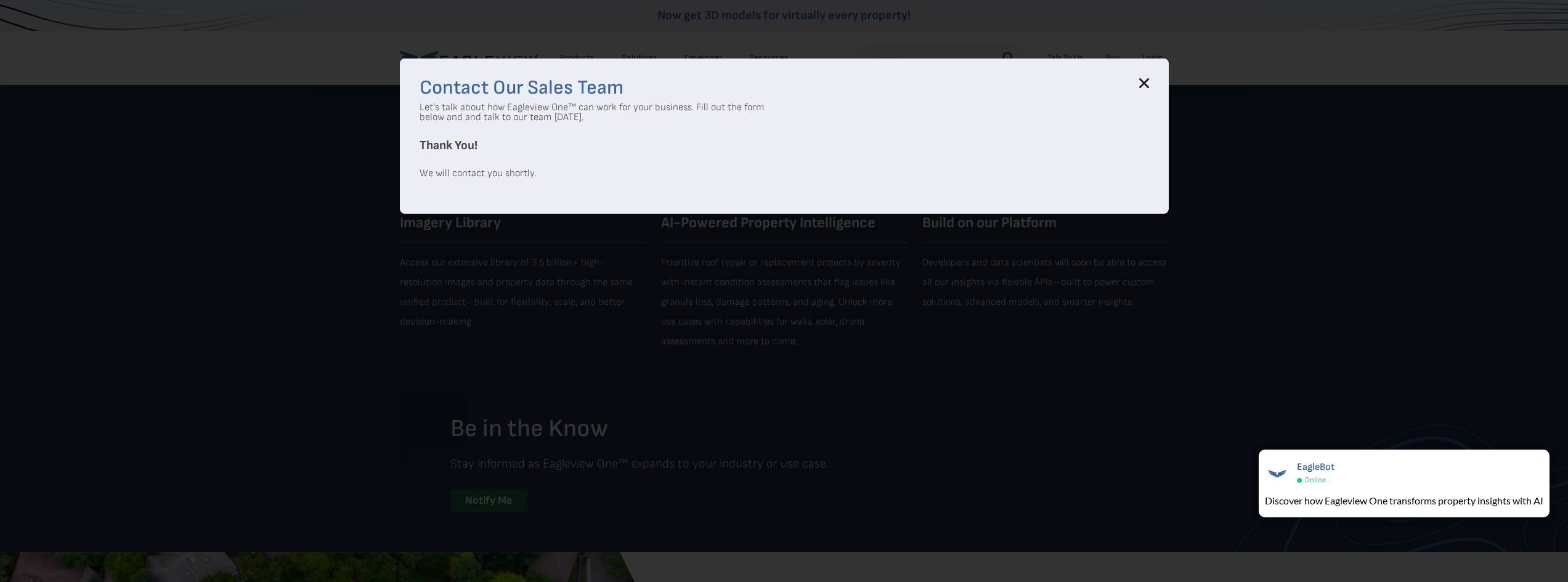
click at [1167, 83] on div "Contact Our Sales Team Let's talk about how Eagleview One™ can work for your bu…" at bounding box center [784, 136] width 769 height 155
click at [1149, 83] on icon at bounding box center [1144, 83] width 10 height 10
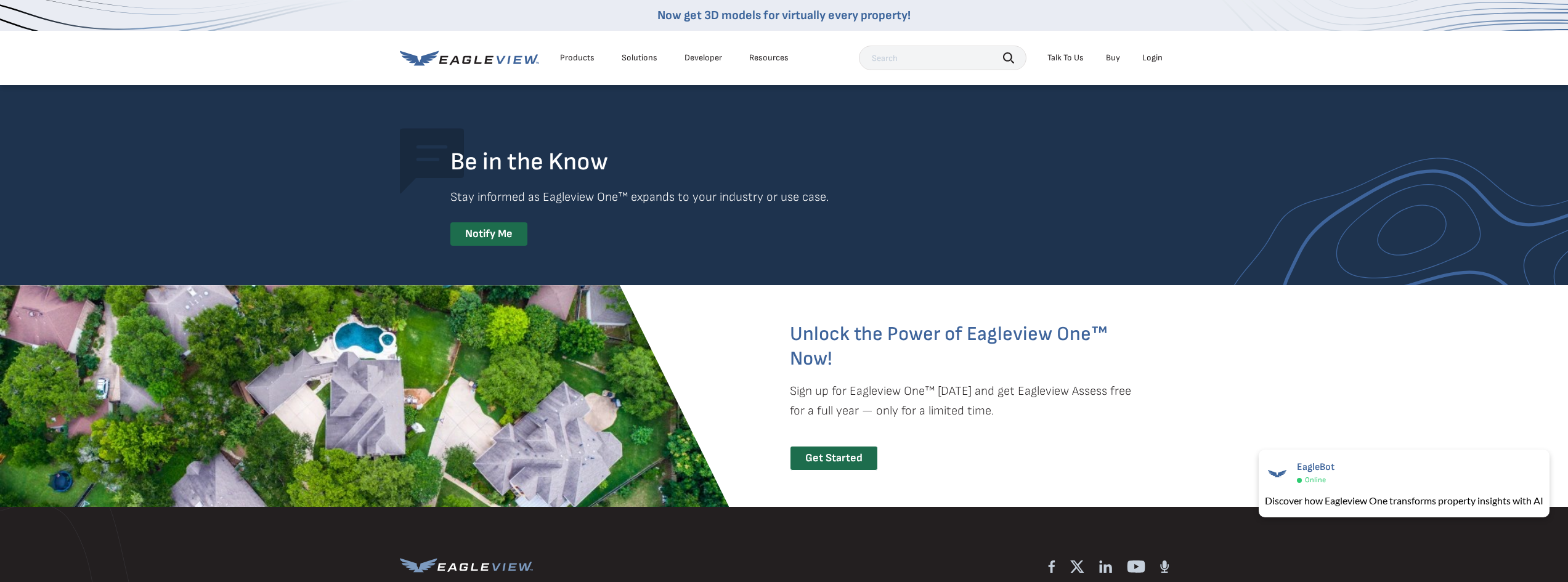
scroll to position [2710, 0]
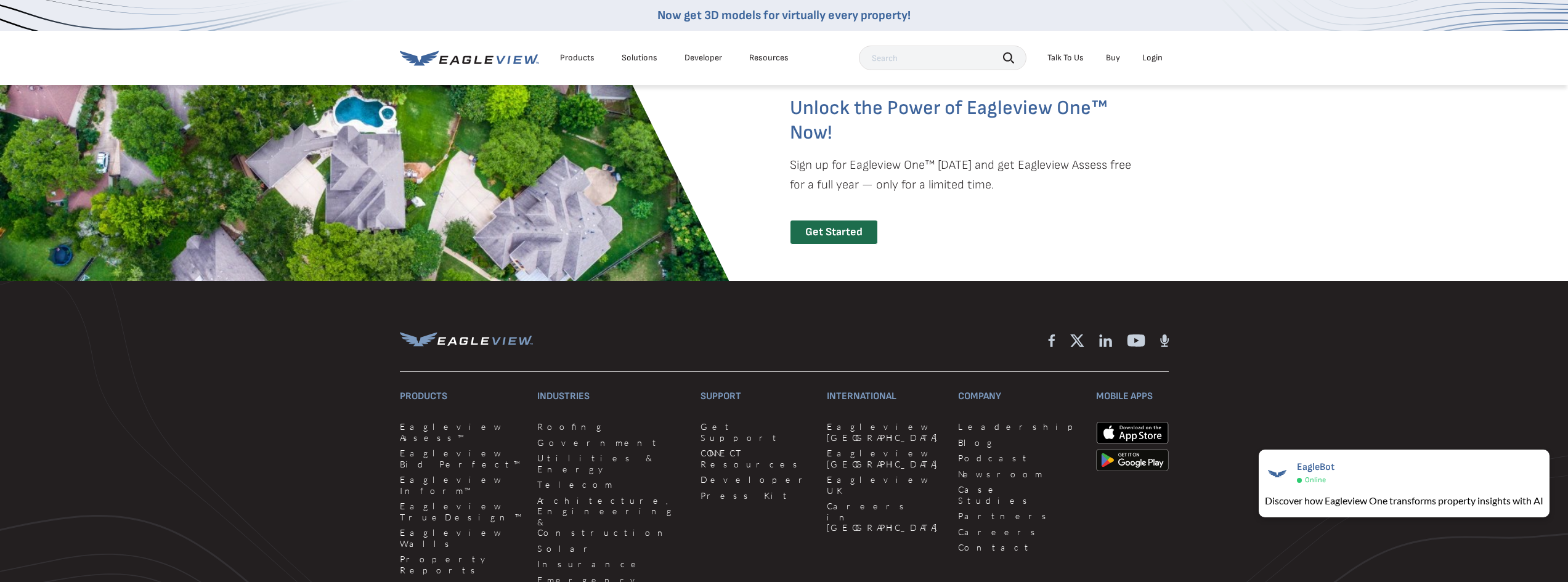
click at [832, 235] on div "Get Started" at bounding box center [834, 233] width 88 height 25
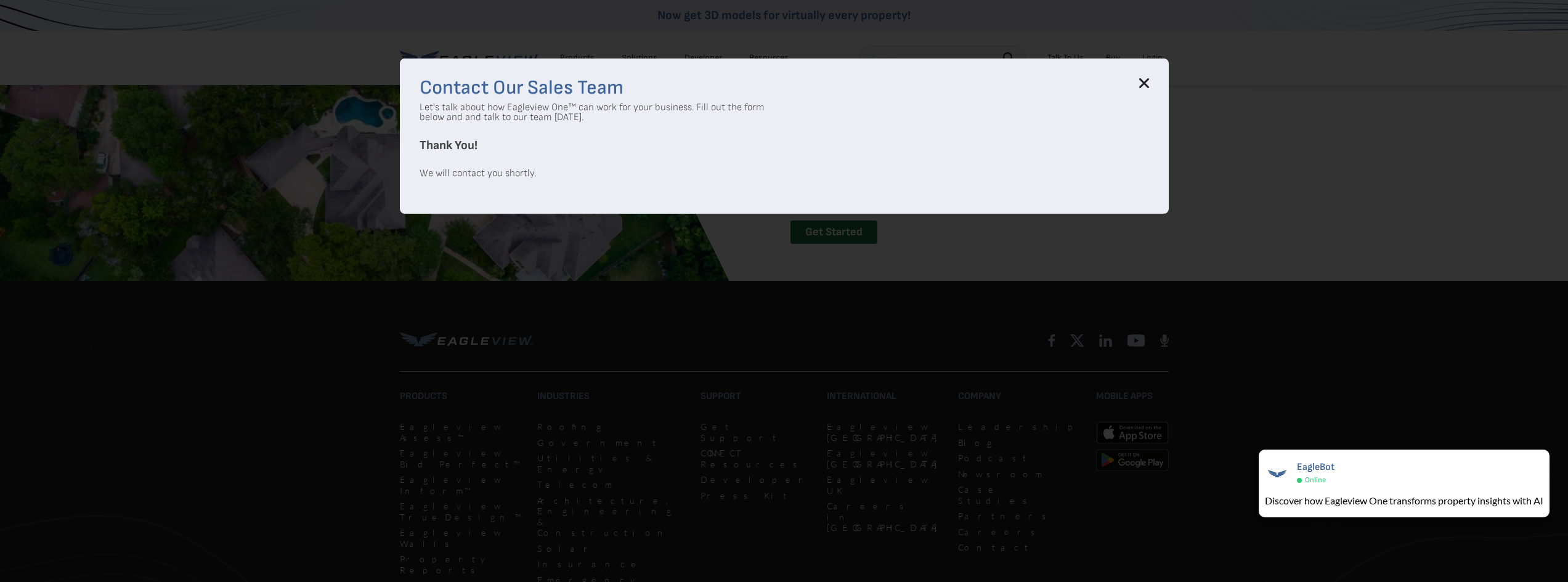
click at [1148, 85] on icon at bounding box center [1144, 83] width 8 height 8
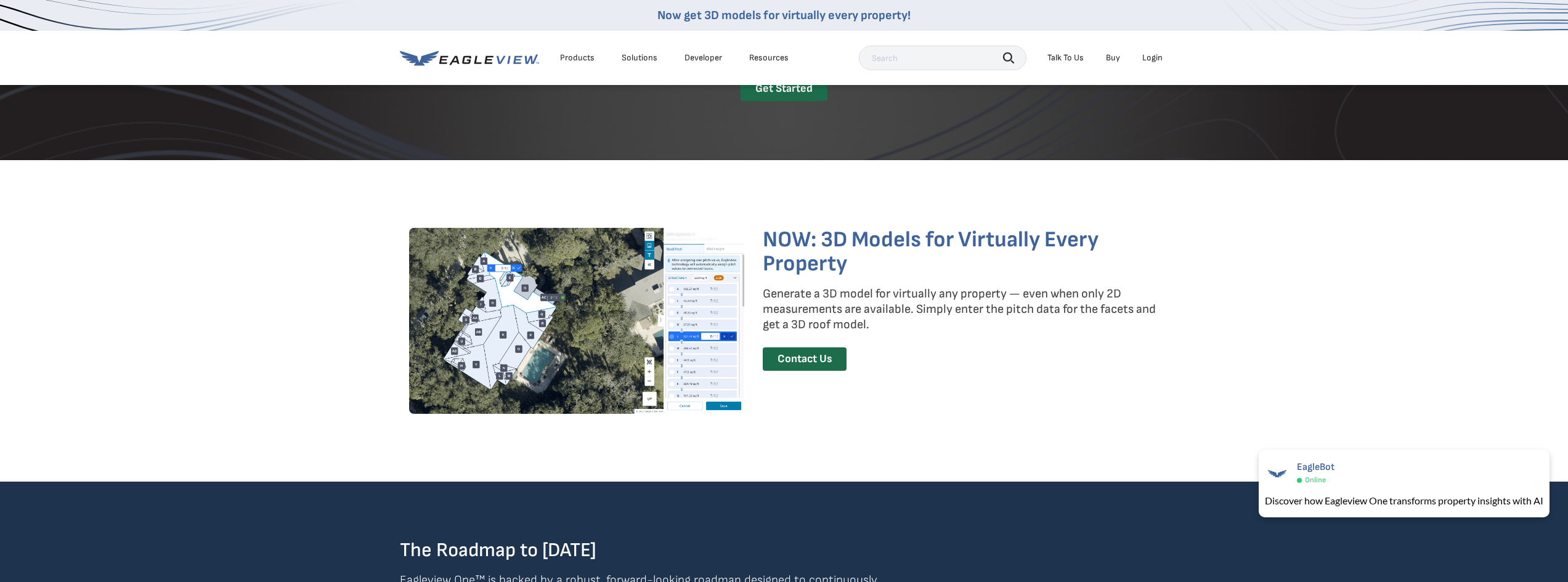
scroll to position [1742, 0]
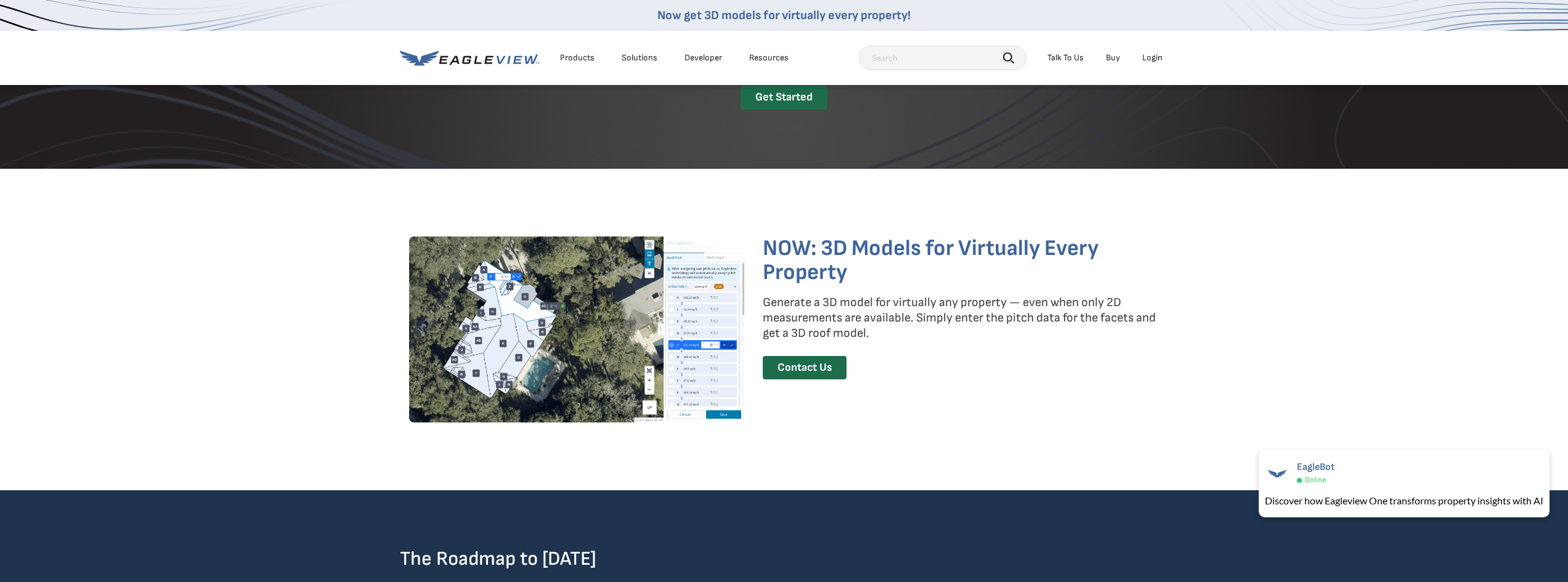
click at [1109, 54] on link "Buy" at bounding box center [1113, 58] width 14 height 11
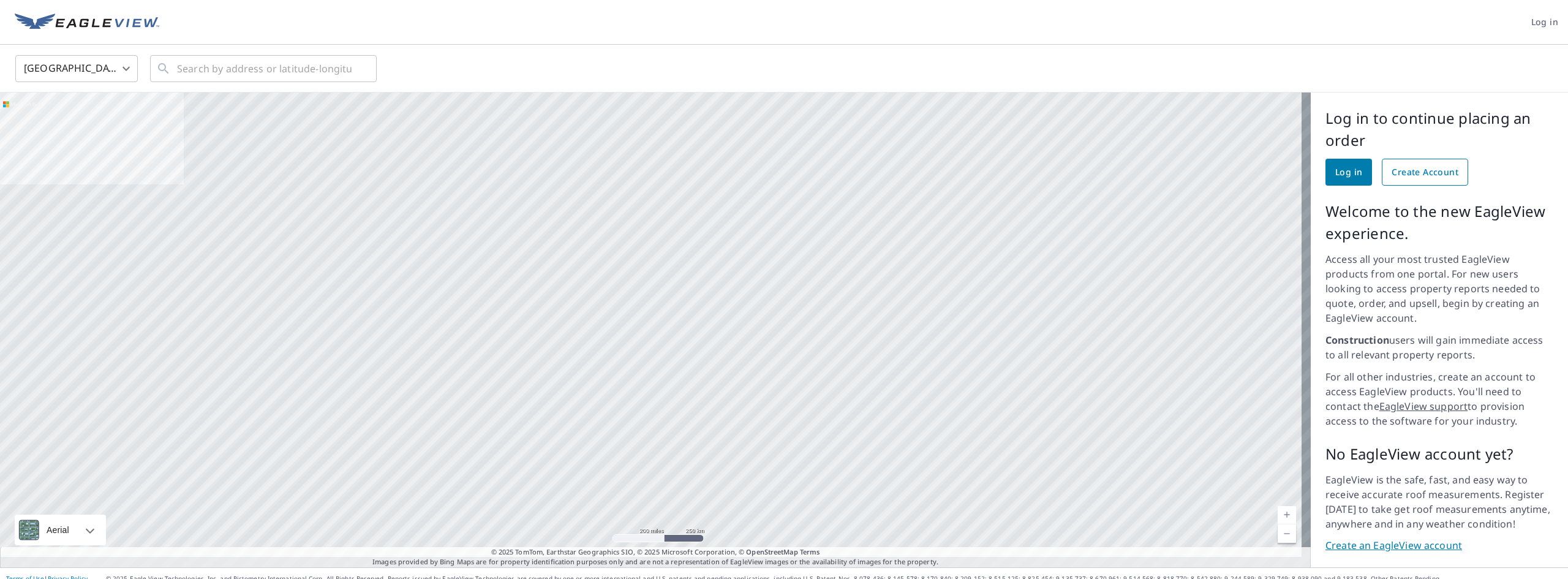
click at [1414, 171] on span "Create Account" at bounding box center [1425, 172] width 67 height 15
